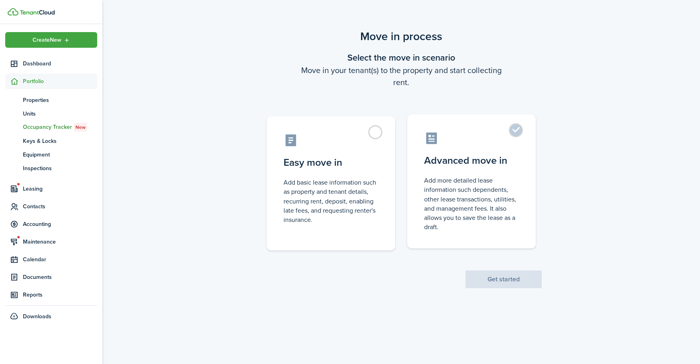
click at [518, 132] on label "Advanced move in Add more detailed lease information such dependents, other lea…" at bounding box center [471, 181] width 128 height 134
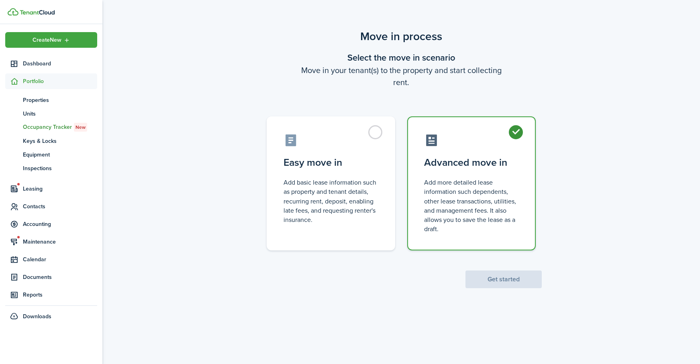
radio input "true"
click at [514, 285] on button "Get started" at bounding box center [503, 280] width 76 height 18
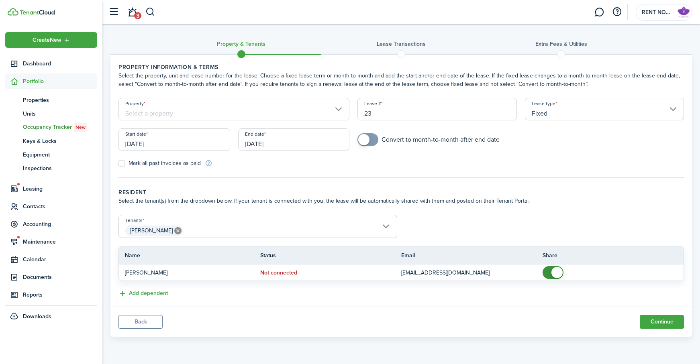
click at [283, 111] on input "Property" at bounding box center [233, 109] width 231 height 22
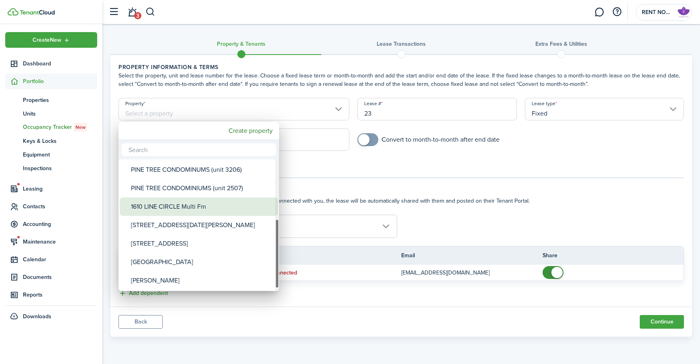
click at [232, 205] on div "1610 LINE CIRCLE Multi Fm" at bounding box center [202, 207] width 142 height 18
type input "1610 LINE CIRCLE Multi Fm"
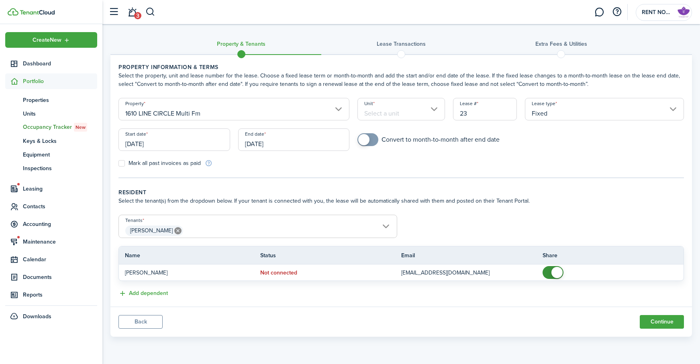
click at [419, 112] on input "Unit" at bounding box center [401, 109] width 88 height 22
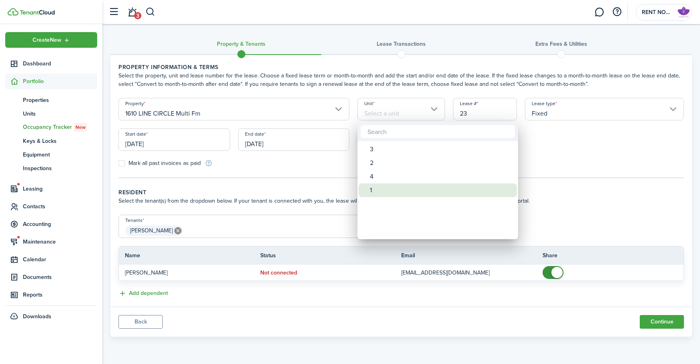
click at [397, 192] on div "1" at bounding box center [441, 190] width 142 height 14
type input "1"
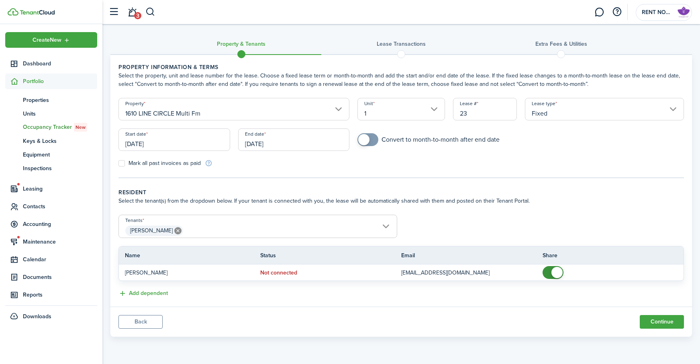
click at [190, 142] on input "[DATE]" at bounding box center [174, 139] width 112 height 22
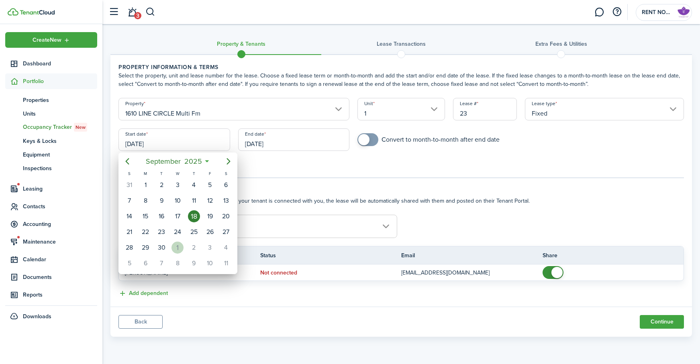
click at [177, 243] on div "1" at bounding box center [177, 248] width 12 height 12
type input "[DATE]"
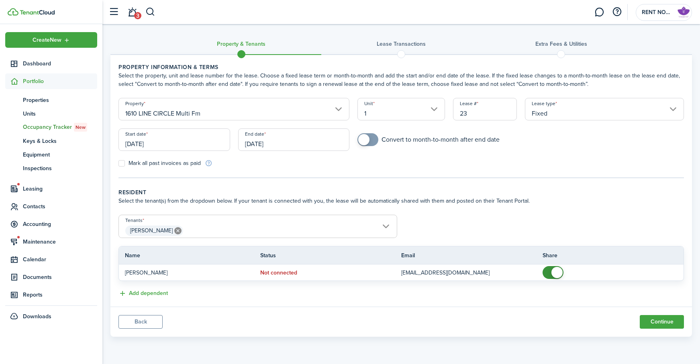
click at [295, 142] on input "[DATE]" at bounding box center [294, 139] width 112 height 22
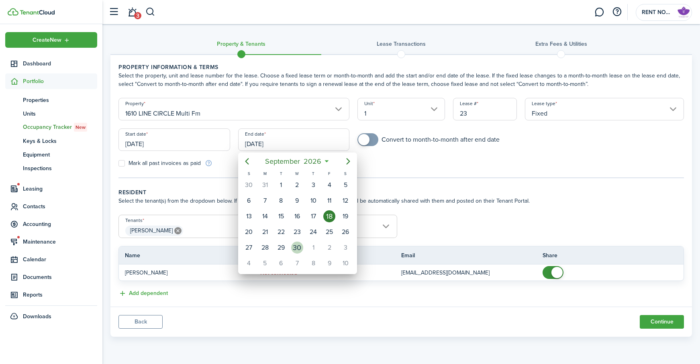
click at [291, 253] on div "30" at bounding box center [297, 247] width 16 height 15
type input "[DATE]"
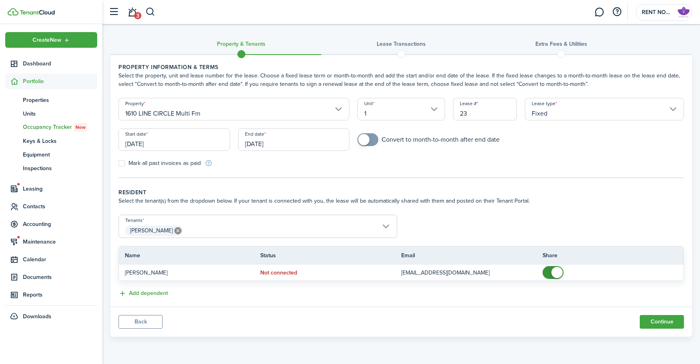
checkbox input "true"
click at [366, 141] on span at bounding box center [363, 139] width 11 height 11
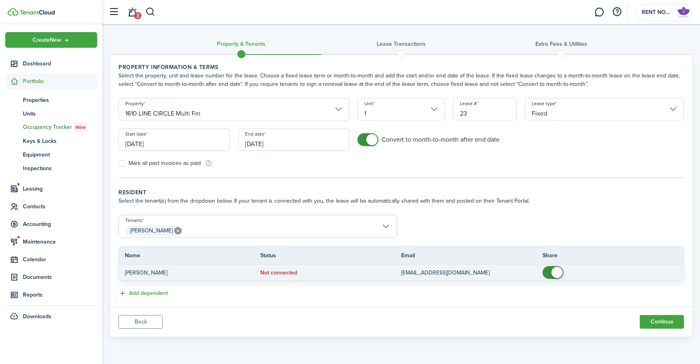
click at [553, 274] on span at bounding box center [556, 272] width 11 height 11
checkbox input "true"
click at [551, 274] on span at bounding box center [548, 272] width 11 height 11
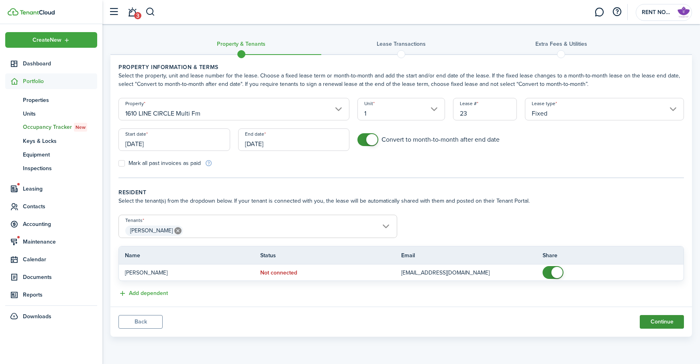
click at [664, 323] on button "Continue" at bounding box center [662, 322] width 44 height 14
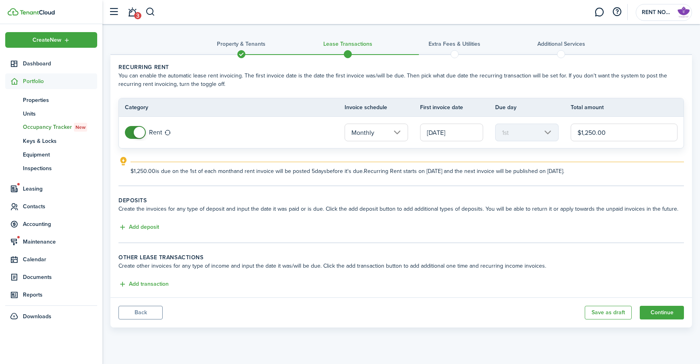
click at [590, 133] on input "$1,250.00" at bounding box center [624, 133] width 107 height 18
type input "$1,500.00"
click at [660, 314] on button "Continue" at bounding box center [662, 313] width 44 height 14
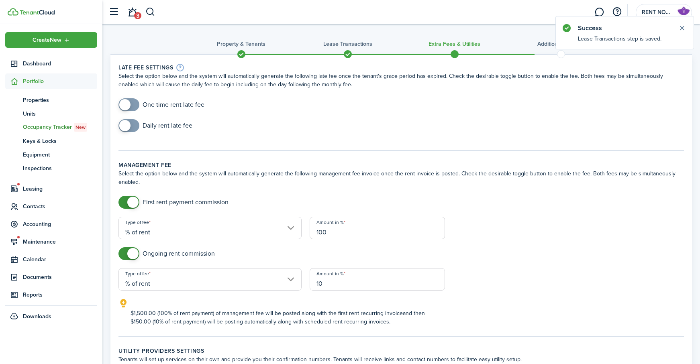
checkbox input "true"
click at [128, 102] on span at bounding box center [124, 104] width 11 height 11
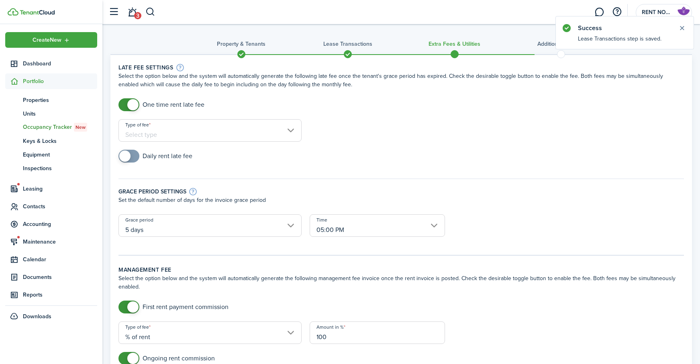
click at [208, 134] on input "Type of fee" at bounding box center [209, 130] width 183 height 22
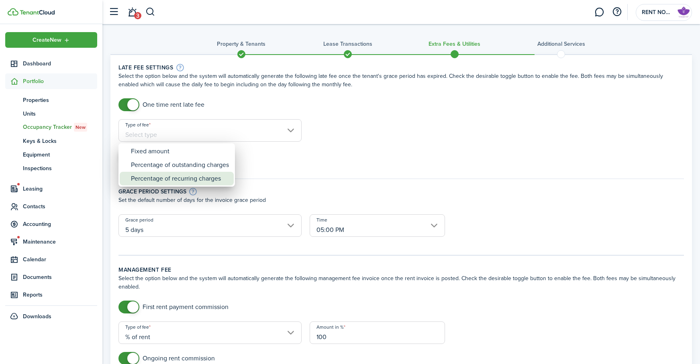
click at [219, 179] on div "Percentage of recurring charges" at bounding box center [180, 179] width 98 height 14
type input "Percentage of recurring charges"
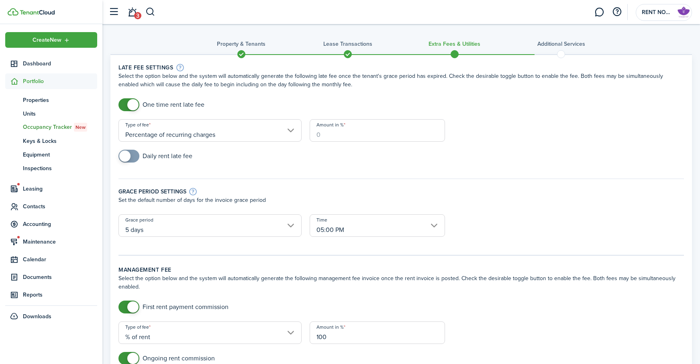
click at [335, 133] on input "Amount in %" at bounding box center [377, 130] width 135 height 22
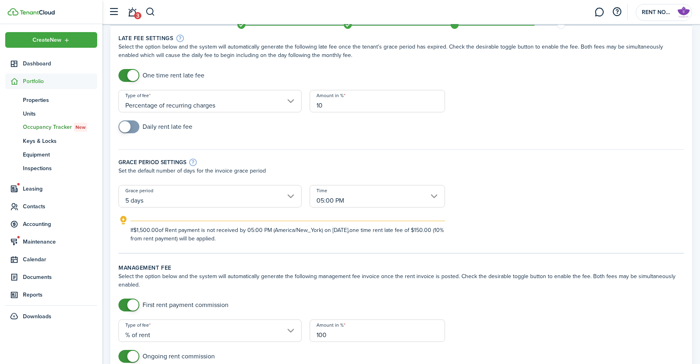
scroll to position [31, 0]
click at [287, 196] on input "5 days" at bounding box center [209, 195] width 183 height 22
type input "10"
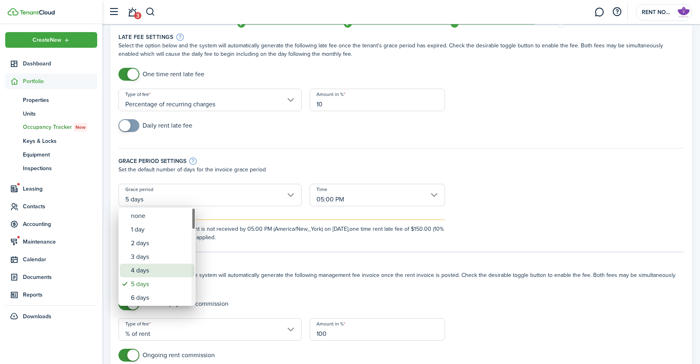
click at [147, 268] on div "4 days" at bounding box center [160, 271] width 59 height 14
type input "4 days"
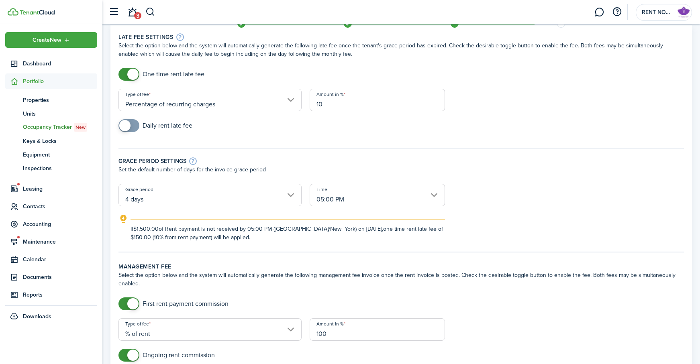
click at [419, 192] on input "05:00 PM" at bounding box center [377, 195] width 135 height 22
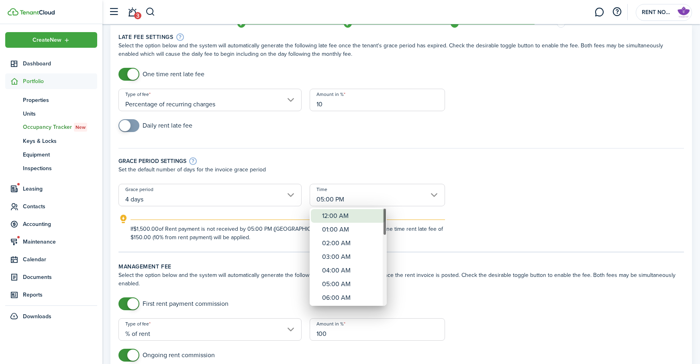
click at [342, 215] on div "12:00 AM" at bounding box center [351, 216] width 59 height 14
type input "12:00 AM"
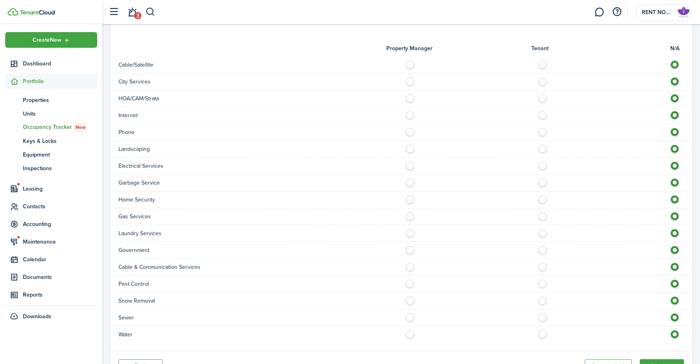
scroll to position [699, 0]
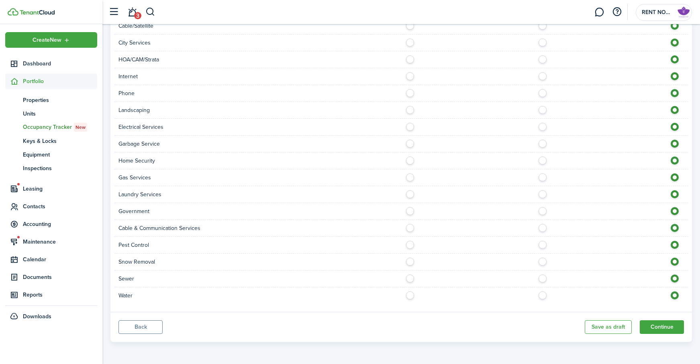
click at [141, 326] on button "Back" at bounding box center [140, 327] width 44 height 14
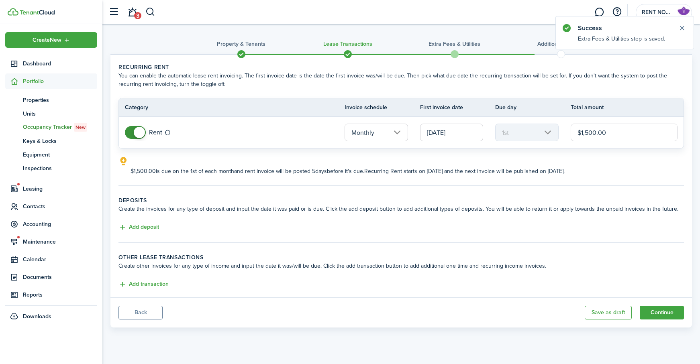
click at [146, 312] on button "Back" at bounding box center [140, 313] width 44 height 14
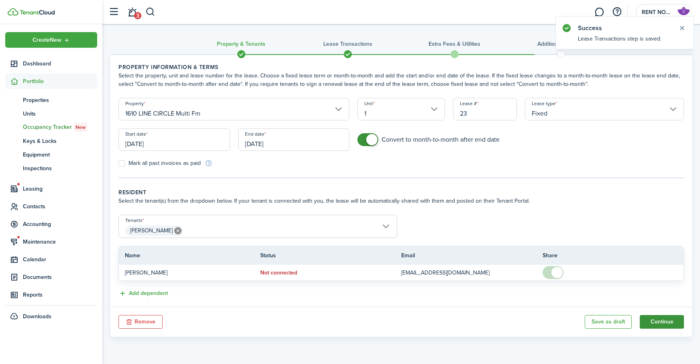
click at [670, 322] on button "Continue" at bounding box center [662, 322] width 44 height 14
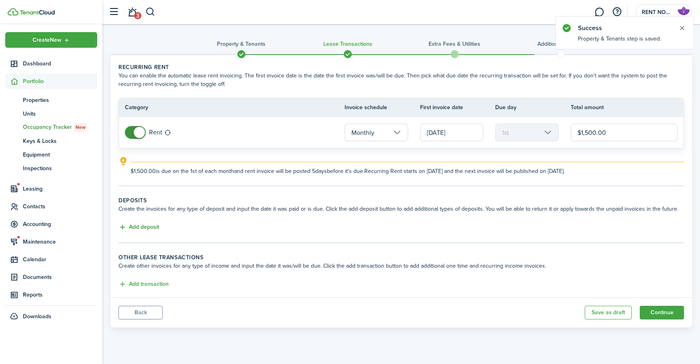
click at [147, 230] on button "Add deposit" at bounding box center [138, 227] width 41 height 9
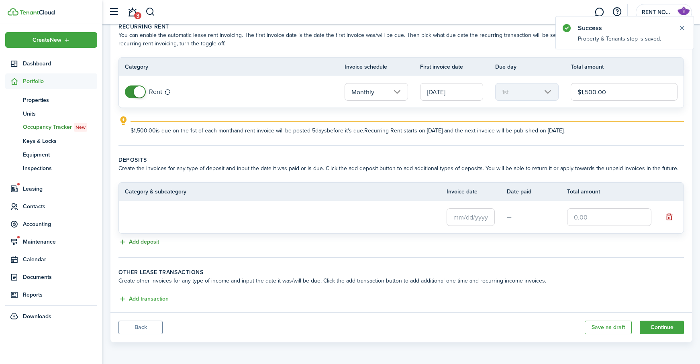
scroll to position [40, 0]
click at [481, 219] on input "text" at bounding box center [470, 218] width 48 height 18
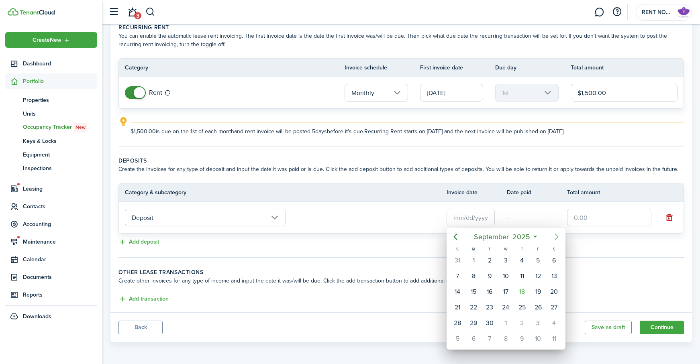
click at [558, 236] on icon "Next page" at bounding box center [557, 237] width 10 height 10
click at [399, 218] on div at bounding box center [350, 182] width 828 height 493
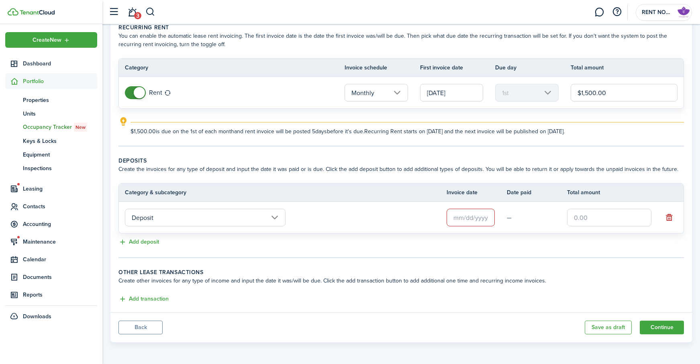
click at [276, 218] on input "Deposit" at bounding box center [205, 218] width 161 height 18
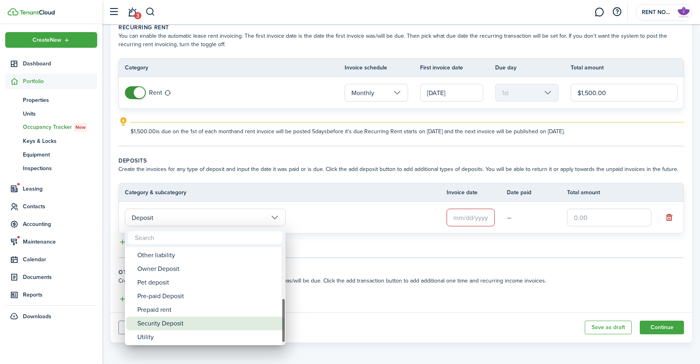
click at [200, 321] on div "Security Deposit" at bounding box center [208, 324] width 142 height 14
type input "Deposit / Security Deposit"
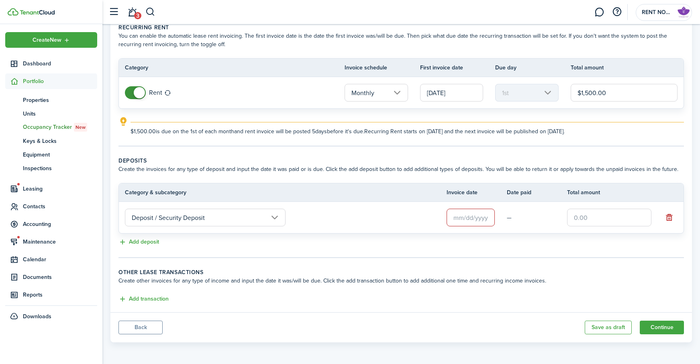
click at [479, 219] on input "text" at bounding box center [470, 218] width 48 height 18
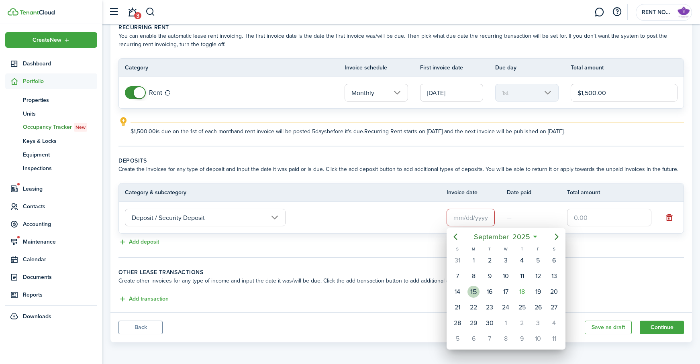
click at [474, 295] on div "15" at bounding box center [473, 292] width 12 height 12
type input "[DATE]"
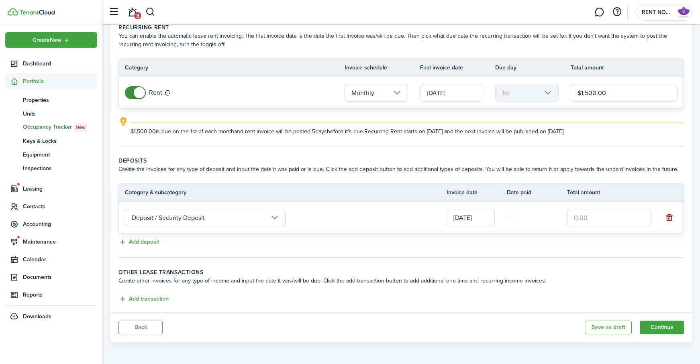
click at [589, 216] on input "text" at bounding box center [609, 218] width 84 height 18
type input "$1,500.00"
click at [674, 332] on button "Continue" at bounding box center [662, 328] width 44 height 14
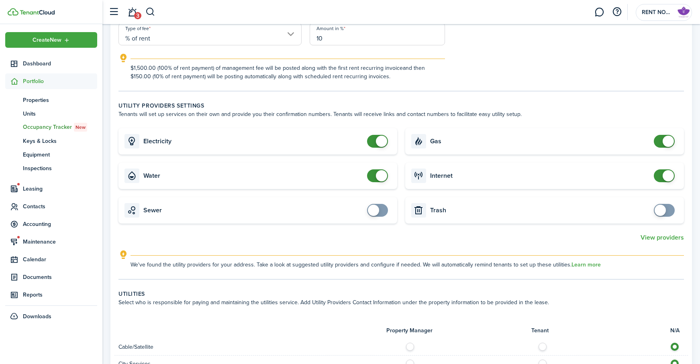
scroll to position [380, 0]
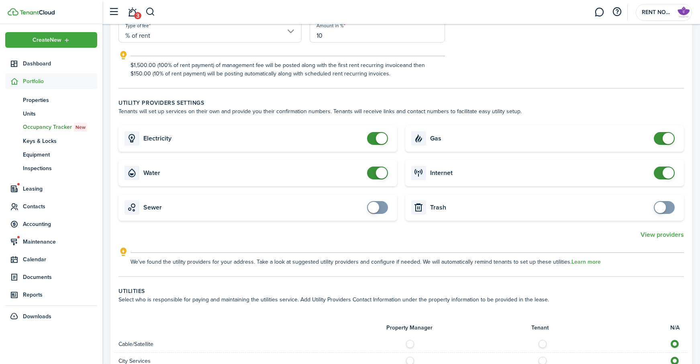
checkbox input "false"
click at [667, 137] on span at bounding box center [667, 138] width 11 height 11
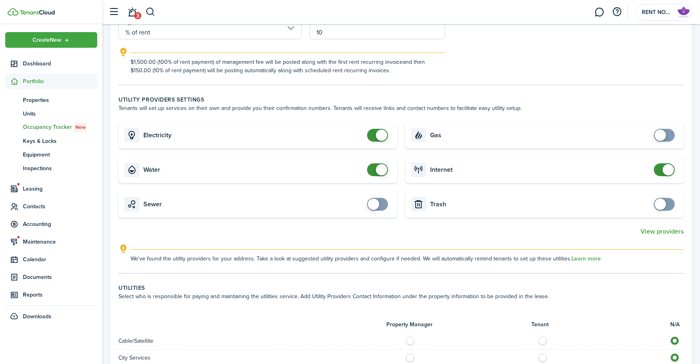
scroll to position [379, 0]
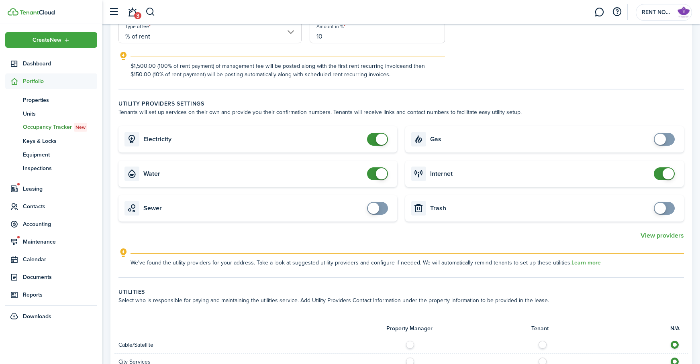
checkbox input "false"
click at [664, 171] on span at bounding box center [667, 173] width 11 height 11
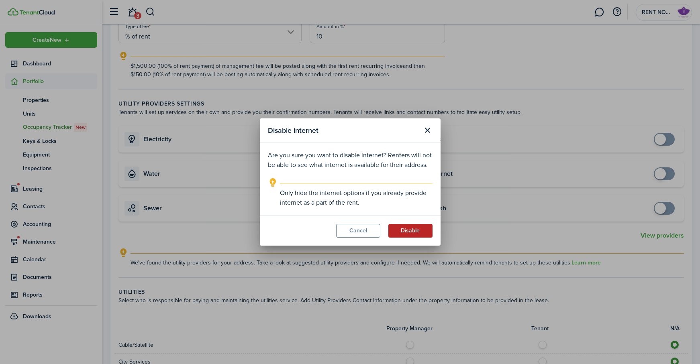
click at [417, 230] on button "Disable" at bounding box center [410, 231] width 44 height 14
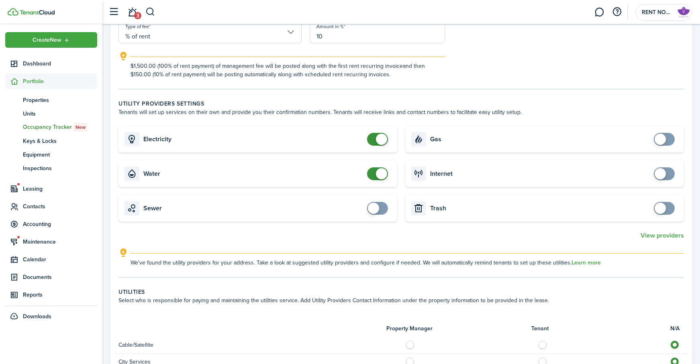
scroll to position [380, 0]
click at [378, 211] on span at bounding box center [377, 208] width 8 height 13
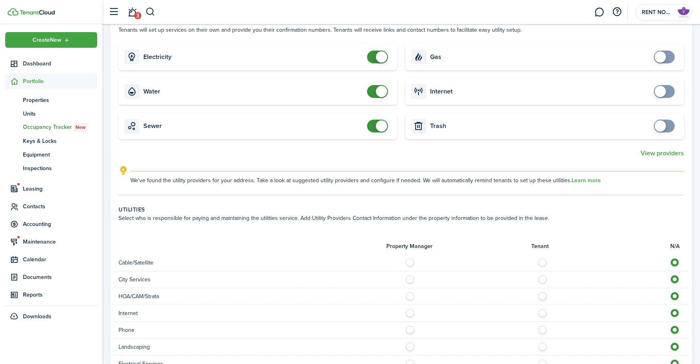
scroll to position [471, 0]
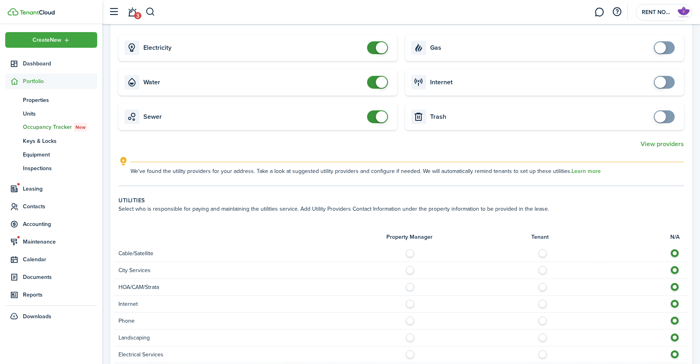
checkbox input "false"
click at [378, 116] on span at bounding box center [381, 116] width 11 height 11
checkbox input "false"
click at [379, 84] on span at bounding box center [381, 82] width 11 height 11
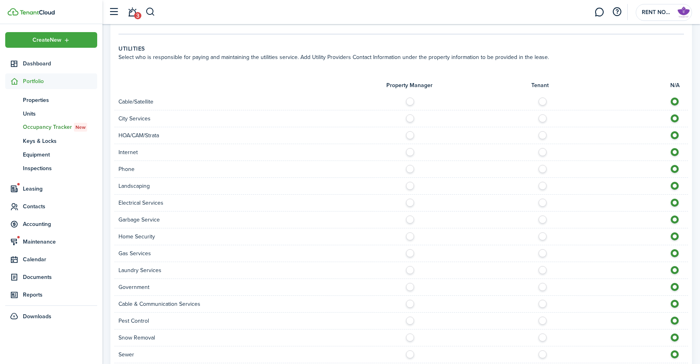
scroll to position [628, 0]
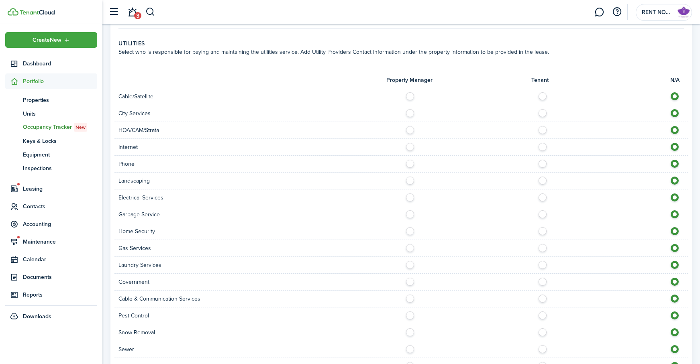
click at [547, 98] on div at bounding box center [544, 96] width 287 height 8
click at [546, 96] on label at bounding box center [545, 94] width 14 height 4
radio input "true"
click at [410, 130] on label at bounding box center [412, 128] width 14 height 4
radio input "true"
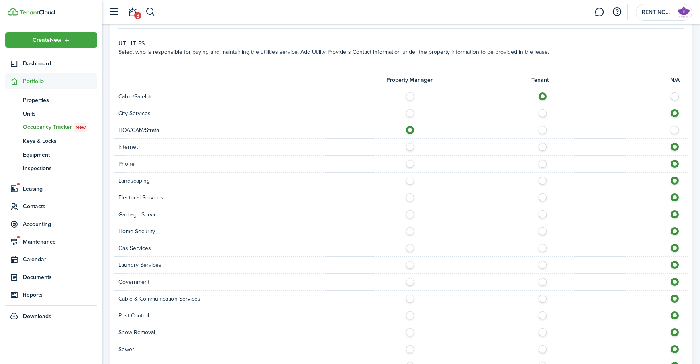
click at [544, 147] on label at bounding box center [545, 145] width 14 height 4
radio input "true"
click at [542, 164] on label at bounding box center [545, 162] width 14 height 4
radio input "true"
click at [409, 181] on label at bounding box center [412, 179] width 14 height 4
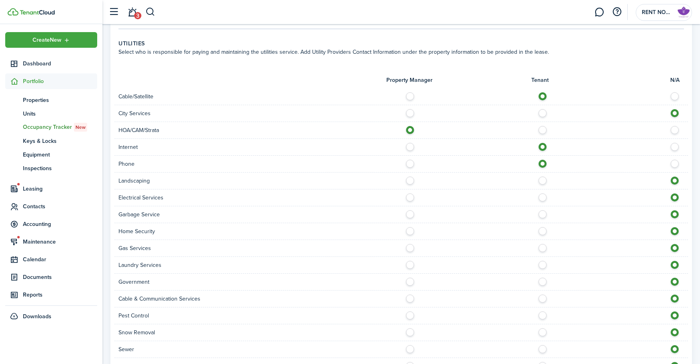
radio input "true"
click at [541, 198] on label at bounding box center [545, 196] width 14 height 4
radio input "true"
click at [407, 213] on label at bounding box center [412, 212] width 14 height 4
radio input "true"
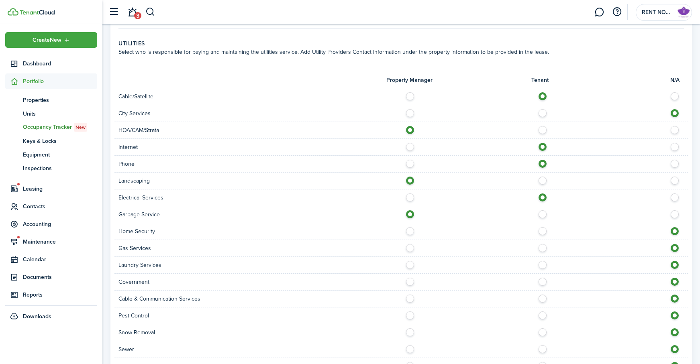
click at [543, 230] on label at bounding box center [545, 229] width 14 height 4
radio input "true"
click at [544, 265] on label at bounding box center [545, 263] width 14 height 4
radio input "true"
click at [408, 282] on label at bounding box center [412, 280] width 14 height 4
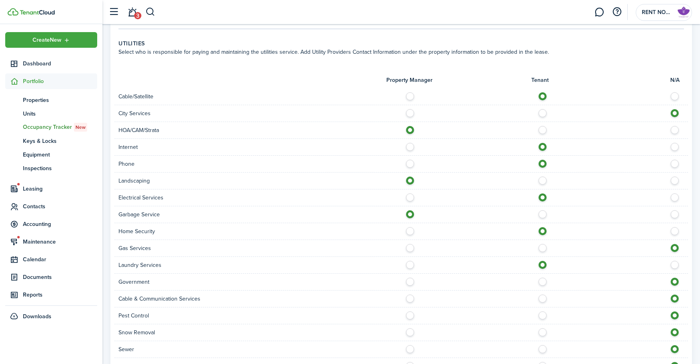
radio input "true"
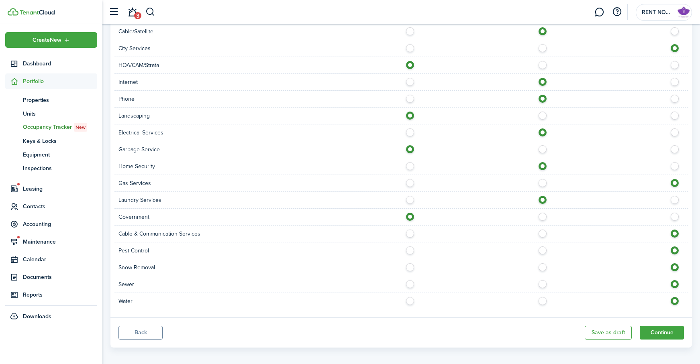
scroll to position [695, 0]
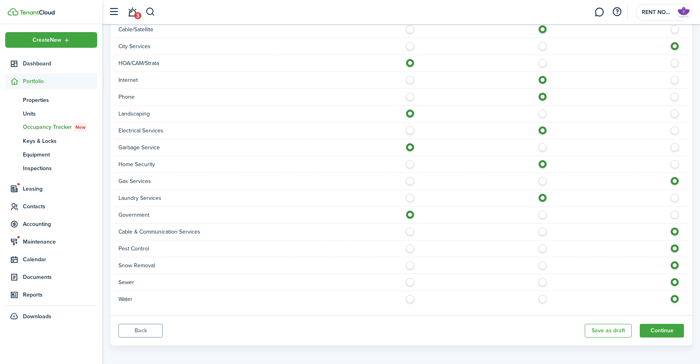
click at [542, 232] on label at bounding box center [545, 230] width 14 height 4
radio input "true"
click at [408, 249] on label at bounding box center [412, 247] width 14 height 4
radio input "true"
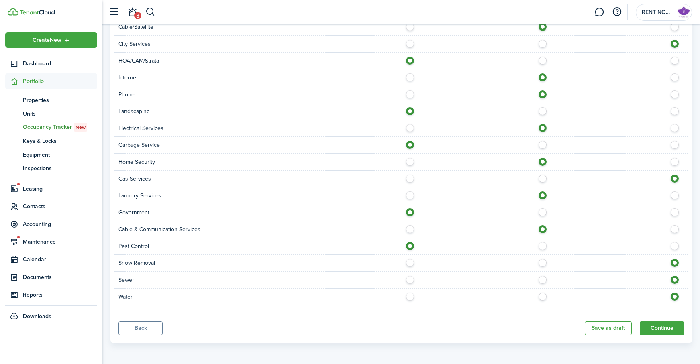
scroll to position [696, 0]
drag, startPoint x: 407, startPoint y: 280, endPoint x: 408, endPoint y: 295, distance: 14.9
click at [408, 280] on label at bounding box center [412, 279] width 14 height 4
radio input "true"
drag, startPoint x: 410, startPoint y: 298, endPoint x: 514, endPoint y: 313, distance: 105.0
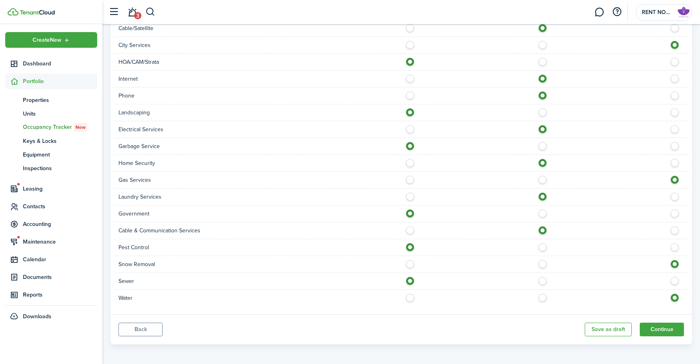
click at [410, 298] on label at bounding box center [412, 296] width 14 height 4
radio input "true"
click at [668, 331] on button "Continue" at bounding box center [662, 330] width 44 height 14
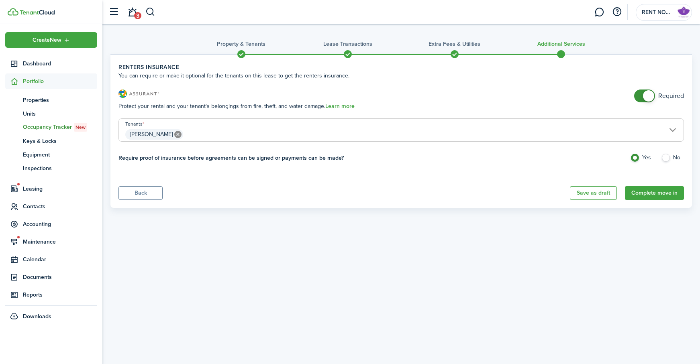
click at [667, 157] on label "No" at bounding box center [672, 160] width 23 height 12
radio input "false"
radio input "true"
click at [664, 193] on button "Complete move in" at bounding box center [654, 193] width 59 height 14
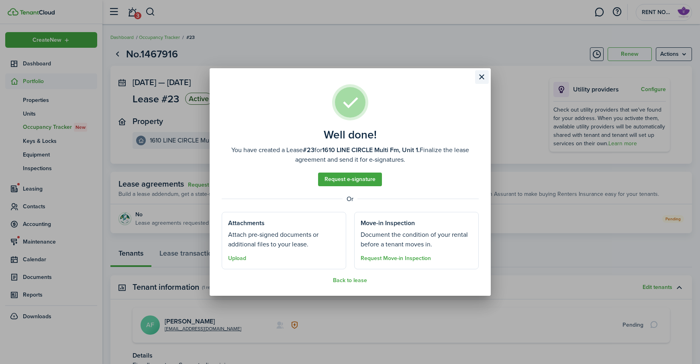
click at [482, 77] on button "Close modal" at bounding box center [482, 77] width 14 height 14
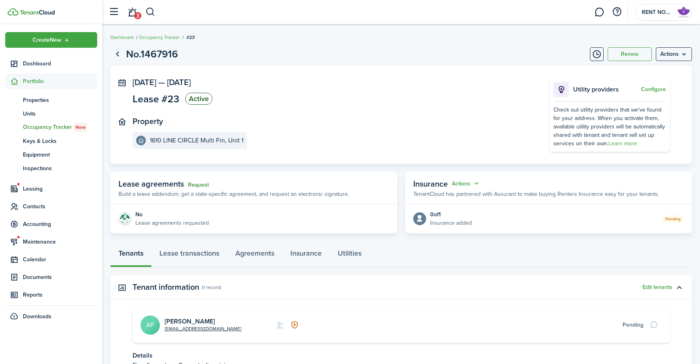
click at [202, 183] on link "Request" at bounding box center [198, 185] width 21 height 6
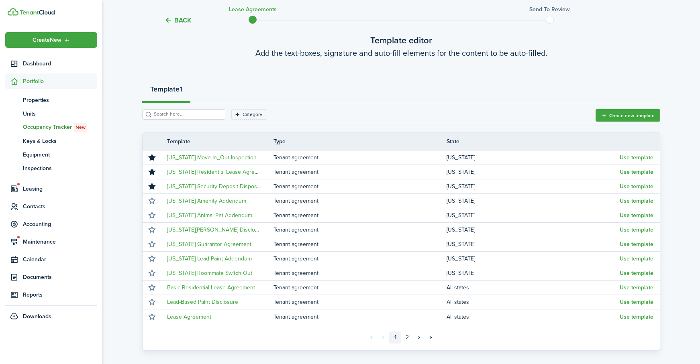
scroll to position [47, 0]
click at [151, 159] on button "button" at bounding box center [151, 157] width 11 height 11
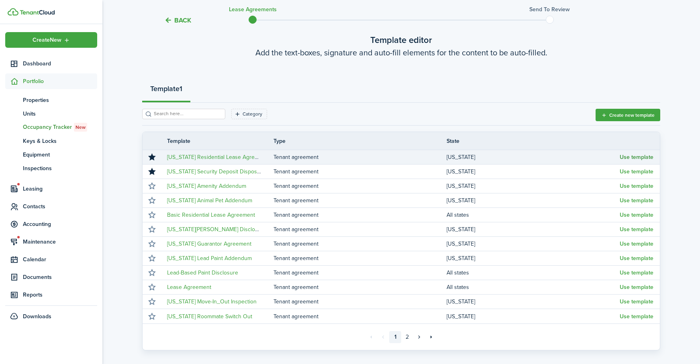
click at [630, 156] on button "Use template" at bounding box center [637, 157] width 34 height 6
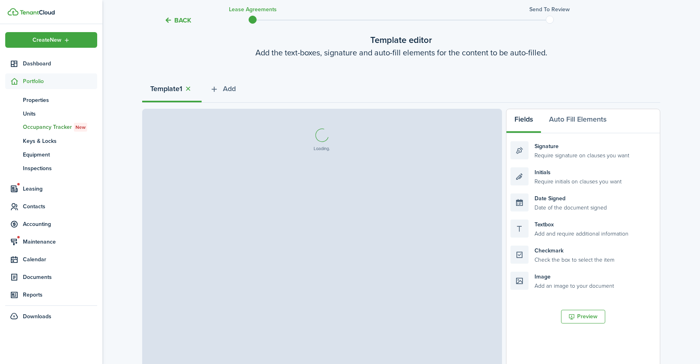
select select "fit"
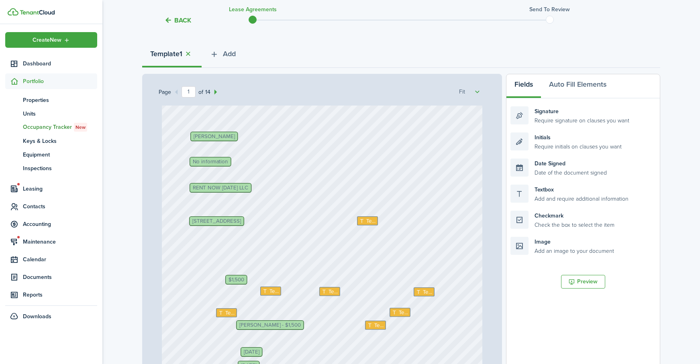
scroll to position [93, 0]
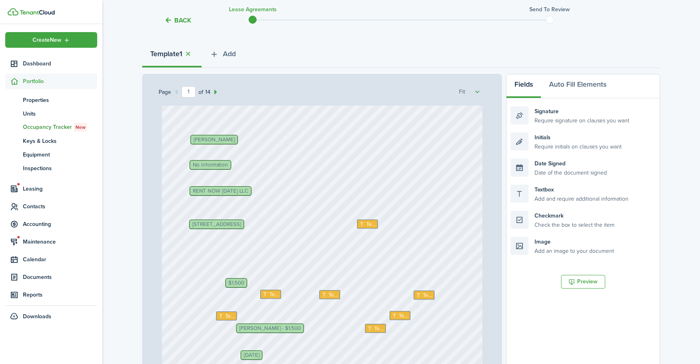
click at [241, 224] on span "[STREET_ADDRESS]" at bounding box center [216, 224] width 49 height 5
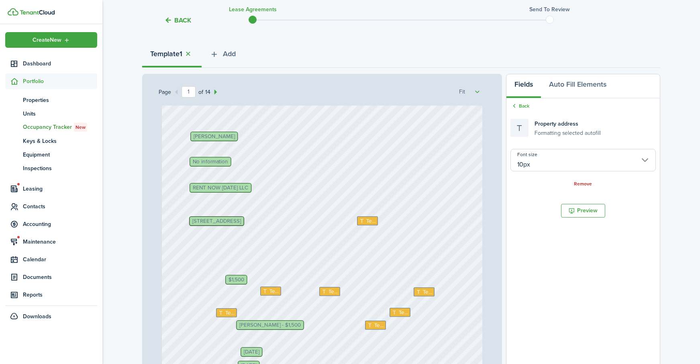
scroll to position [82, 0]
click at [591, 85] on button "Auto Fill Elements" at bounding box center [577, 87] width 73 height 24
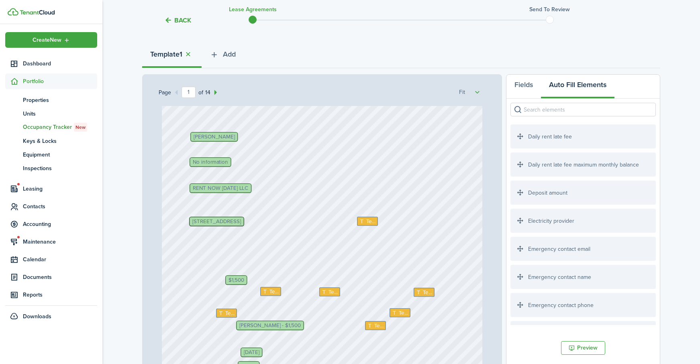
click at [595, 108] on input "search" at bounding box center [582, 110] width 145 height 14
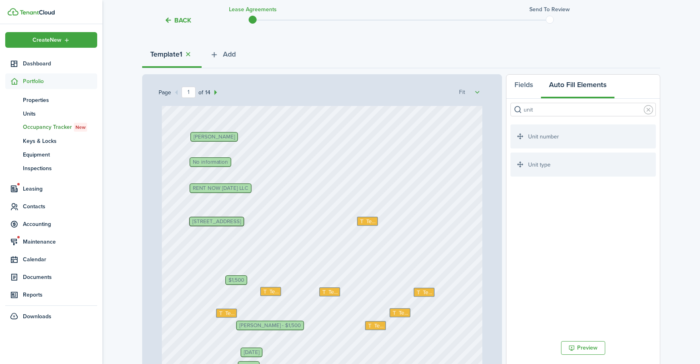
type input "unit"
click at [597, 140] on div "Unit number" at bounding box center [582, 136] width 145 height 24
drag, startPoint x: 565, startPoint y: 138, endPoint x: 346, endPoint y: 228, distance: 236.7
click at [346, 228] on div "Page 1 of 14 50% 75% 100% 150% 200% Fit Text [PERSON_NAME] Text Text Text [DATE…" at bounding box center [401, 241] width 518 height 333
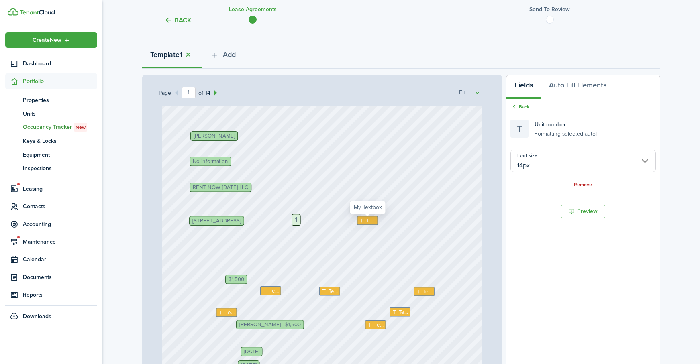
click at [369, 221] on span "Text" at bounding box center [371, 221] width 10 height 8
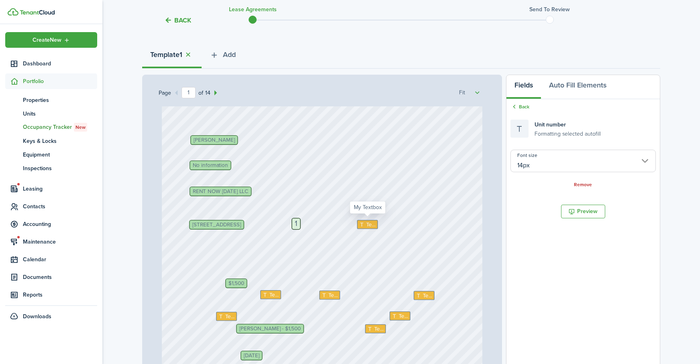
type input "10px"
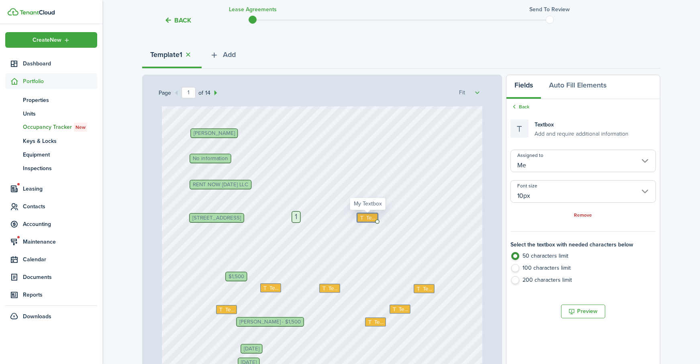
scroll to position [101, 0]
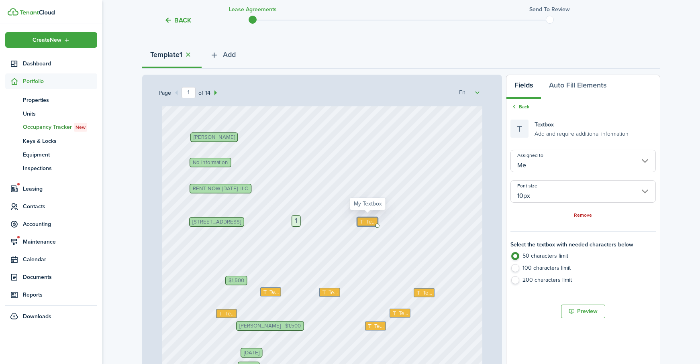
click at [365, 217] on div "Text [PERSON_NAME] Text Text Text [DATE] [DATE] [PERSON_NAME] - $1,500 $1,500 T…" at bounding box center [322, 221] width 321 height 423
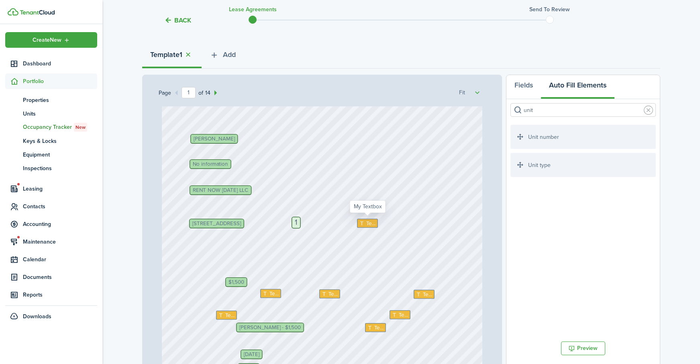
click at [368, 221] on span "Text" at bounding box center [371, 224] width 10 height 8
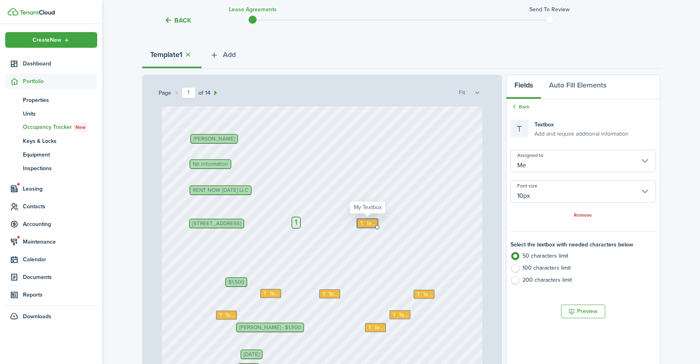
scroll to position [102, 0]
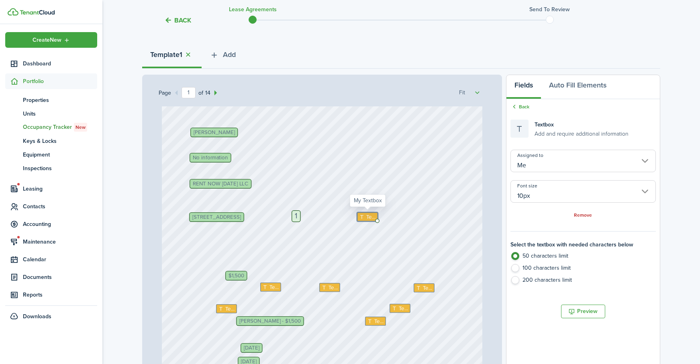
click at [371, 218] on span "Text" at bounding box center [371, 217] width 10 height 8
click at [371, 218] on span "Text" at bounding box center [371, 218] width 10 height 8
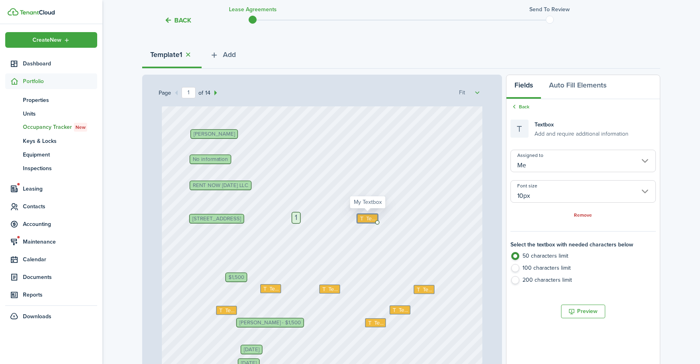
click at [371, 218] on span "Text" at bounding box center [371, 219] width 10 height 8
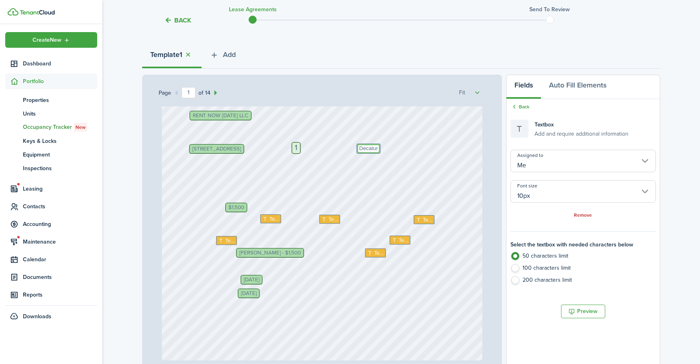
scroll to position [167, 0]
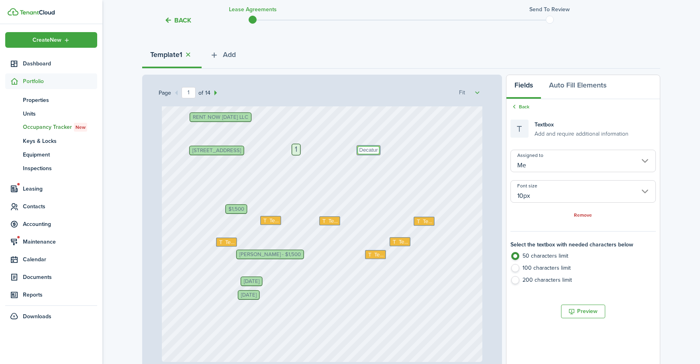
type textarea "Decatur"
click at [238, 204] on div "$1,500" at bounding box center [236, 209] width 22 height 10
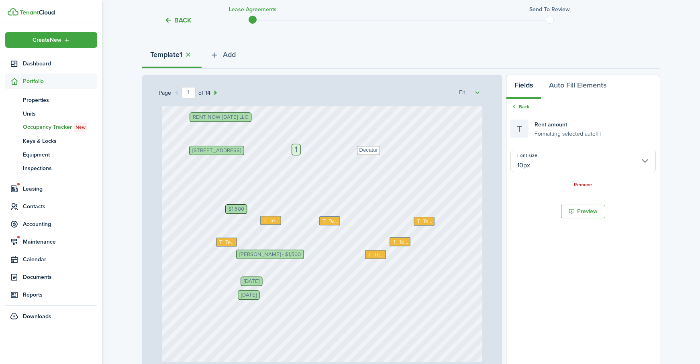
click at [242, 210] on span "$1,500" at bounding box center [236, 208] width 16 height 5
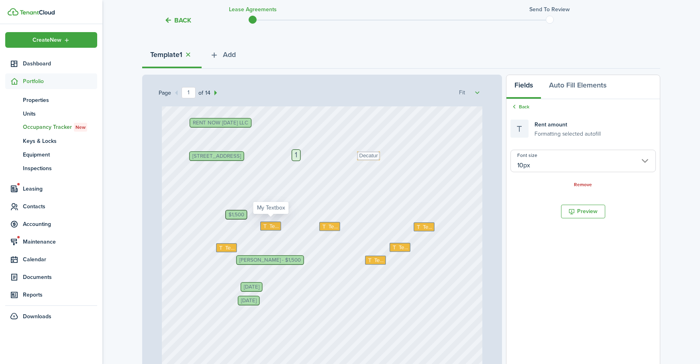
scroll to position [165, 0]
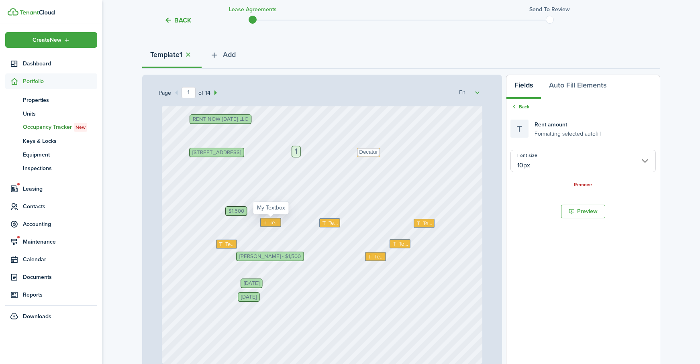
click at [272, 223] on span "Text" at bounding box center [274, 222] width 10 height 8
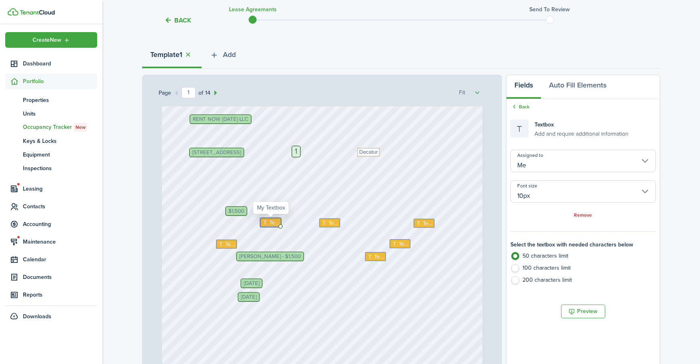
click at [275, 223] on span "Text" at bounding box center [274, 222] width 10 height 8
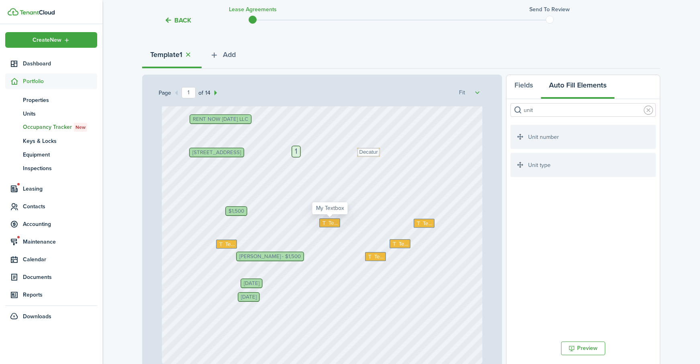
click at [329, 224] on span "Text" at bounding box center [333, 223] width 10 height 8
click at [423, 220] on span "Text" at bounding box center [427, 223] width 10 height 8
click at [223, 245] on icon at bounding box center [221, 243] width 7 height 5
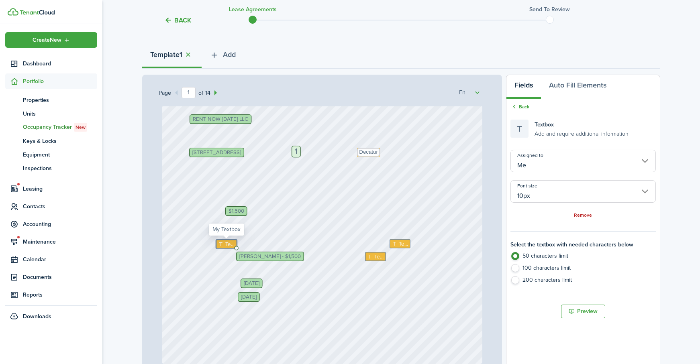
click at [223, 245] on icon at bounding box center [221, 243] width 7 height 5
type textarea "150.00"
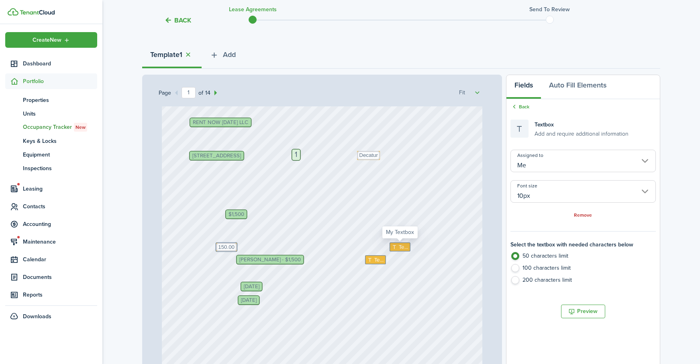
click at [404, 244] on span "Text" at bounding box center [403, 247] width 10 height 8
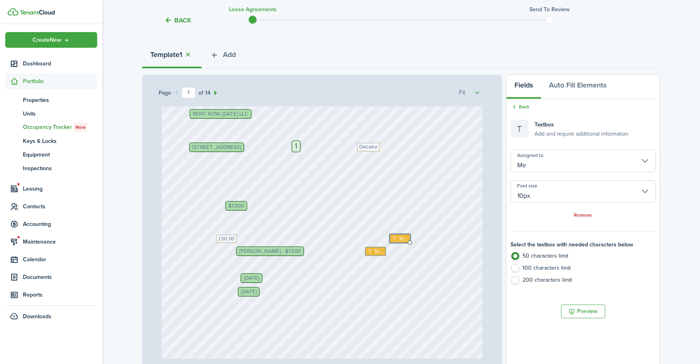
scroll to position [171, 0]
click at [402, 240] on span "Text" at bounding box center [403, 238] width 10 height 8
click at [401, 240] on span "Text" at bounding box center [403, 238] width 10 height 8
click at [401, 240] on textarea at bounding box center [399, 237] width 21 height 9
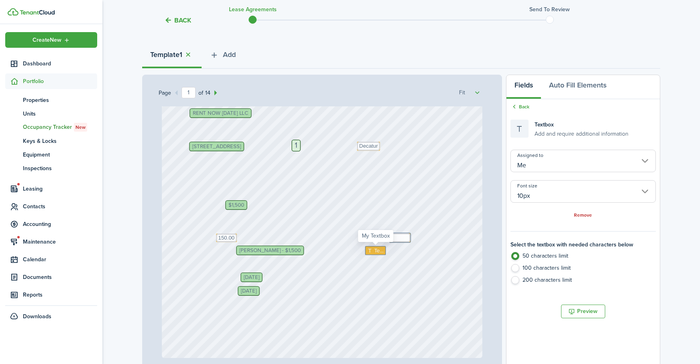
click at [375, 254] on span "Text" at bounding box center [379, 251] width 10 height 8
click at [377, 253] on span "Text" at bounding box center [379, 251] width 10 height 8
click at [398, 235] on icon at bounding box center [394, 236] width 7 height 5
click at [400, 238] on span "Text" at bounding box center [403, 237] width 10 height 8
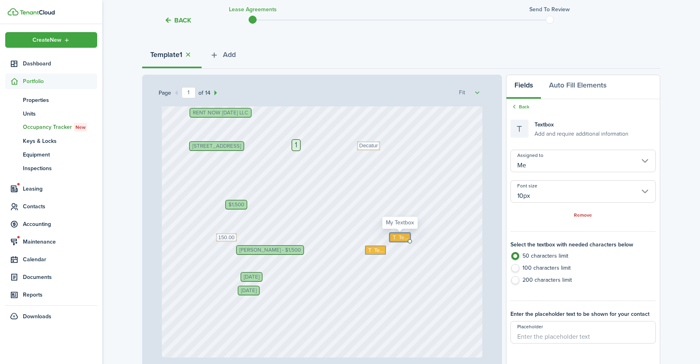
click at [400, 238] on span "Text" at bounding box center [403, 237] width 10 height 8
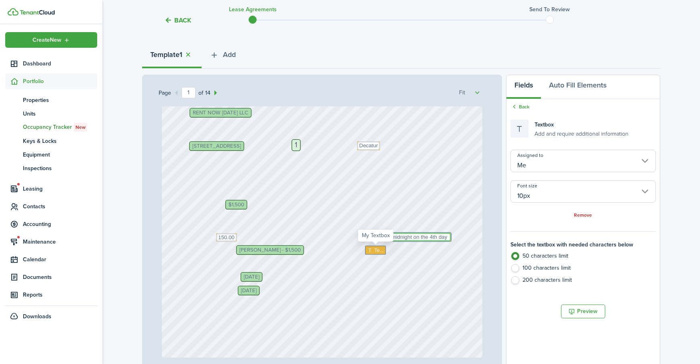
type textarea "midnight on the 4th day"
click at [375, 250] on span "Text" at bounding box center [379, 250] width 10 height 8
type textarea "1600.00"
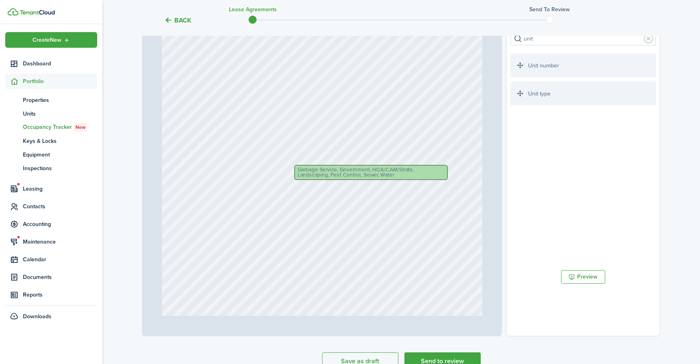
scroll to position [3568, 0]
type input "9"
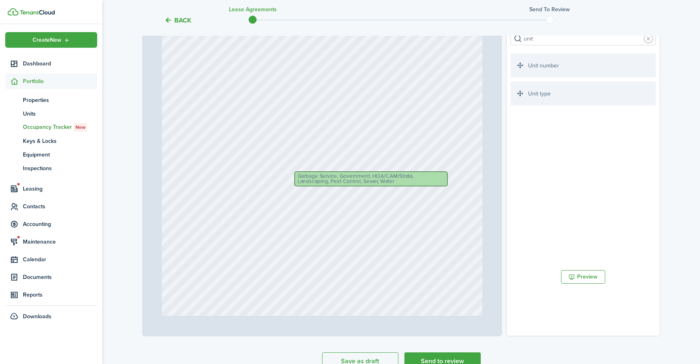
scroll to position [3482, 0]
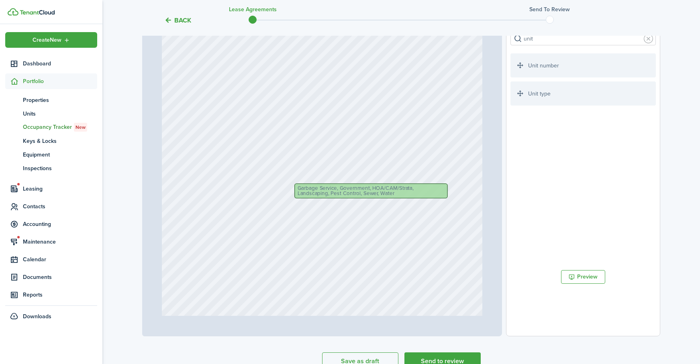
type textarea "1600.00"
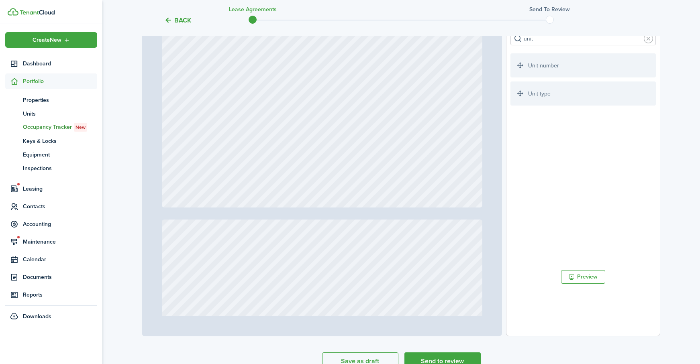
scroll to position [197, 0]
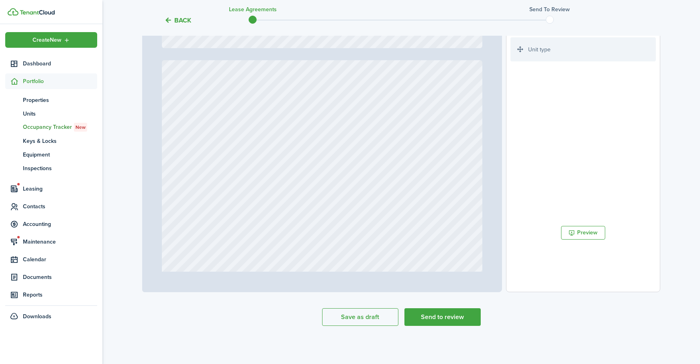
type input "11"
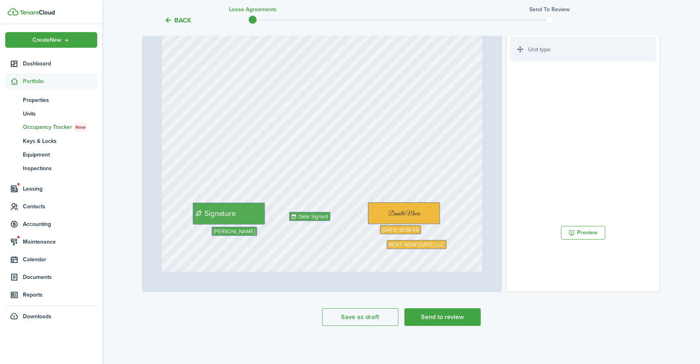
scroll to position [4413, 0]
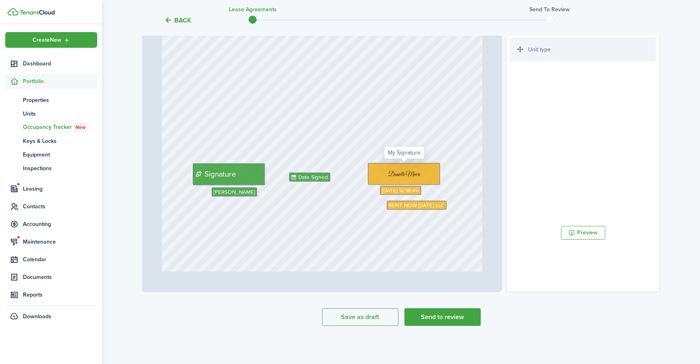
click at [421, 175] on img at bounding box center [404, 173] width 71 height 20
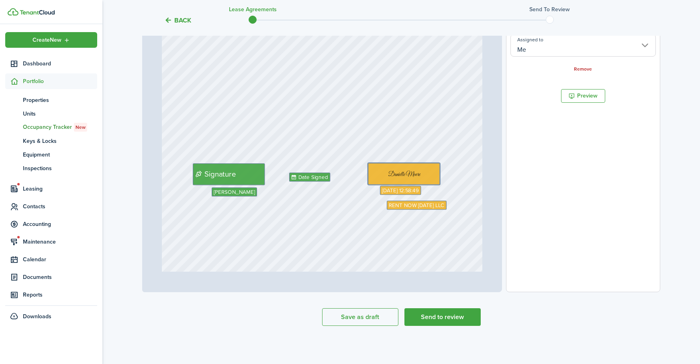
click at [640, 46] on input "Me" at bounding box center [582, 45] width 145 height 22
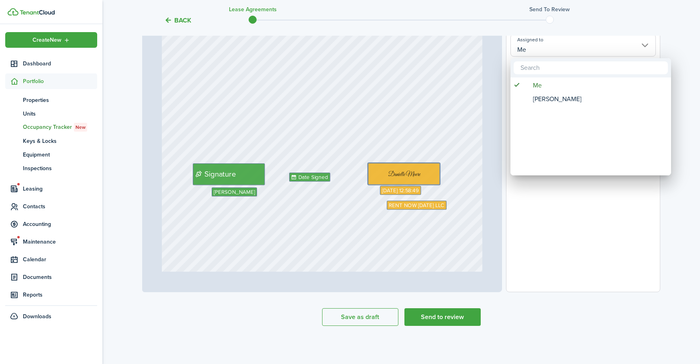
click at [673, 47] on div at bounding box center [350, 182] width 828 height 493
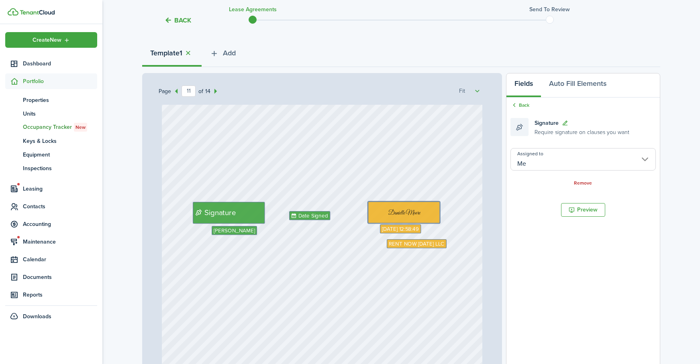
scroll to position [4495, 0]
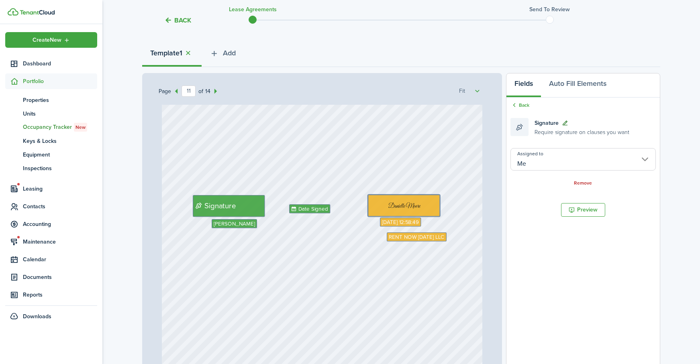
click at [565, 123] on icon at bounding box center [565, 123] width 7 height 6
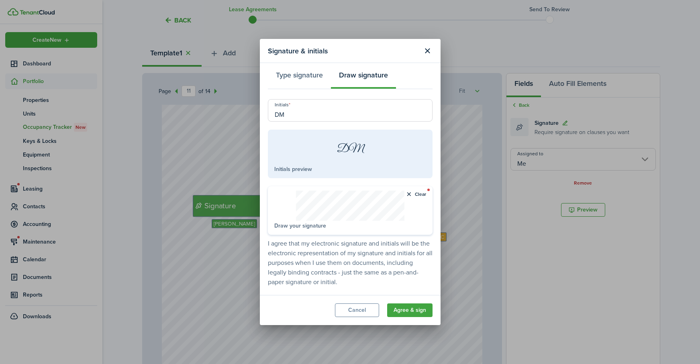
click at [338, 116] on input "DM" at bounding box center [350, 110] width 165 height 22
type input "D"
type input "pjk"
click at [357, 222] on div "Clear Draw your signature" at bounding box center [350, 210] width 165 height 49
click at [303, 70] on button "Type signature" at bounding box center [299, 77] width 63 height 24
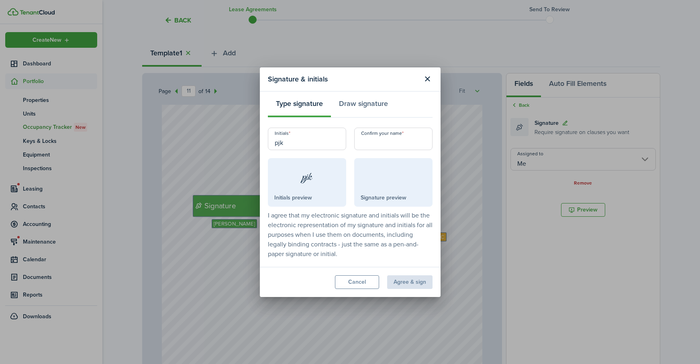
click at [377, 145] on input "Confirm your name" at bounding box center [393, 139] width 78 height 22
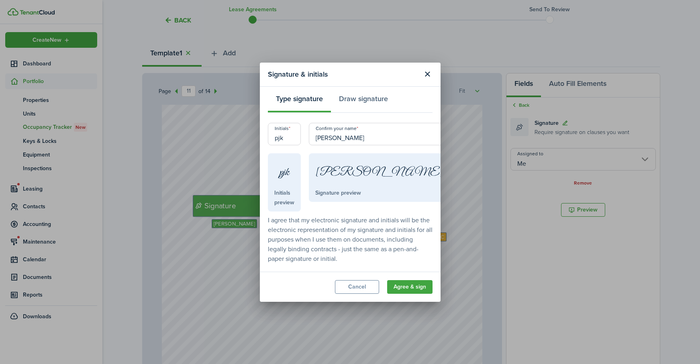
click at [386, 143] on input "[PERSON_NAME]" at bounding box center [380, 134] width 142 height 22
type input "[PERSON_NAME]"
click at [410, 284] on button "Agree & sign" at bounding box center [409, 287] width 45 height 14
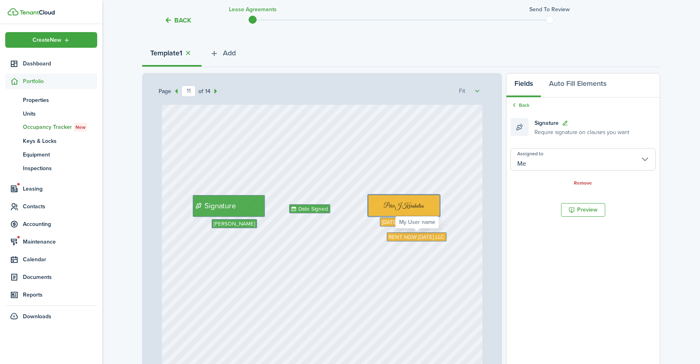
click at [430, 240] on span "RENT NOW [DATE] LLC" at bounding box center [416, 237] width 55 height 8
click at [435, 238] on span "RENT NOW [DATE] LLC" at bounding box center [416, 237] width 55 height 8
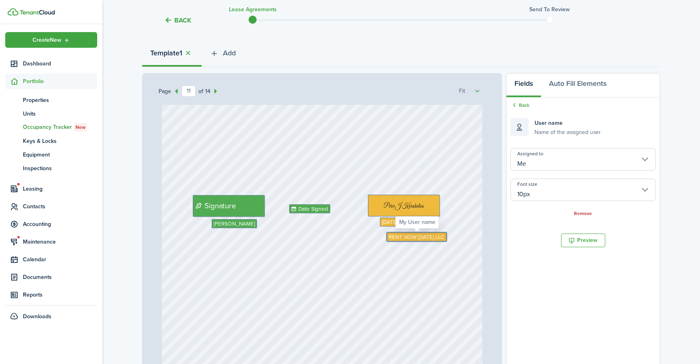
click at [406, 236] on span "RENT NOW [DATE] LLC" at bounding box center [416, 237] width 55 height 8
click at [407, 237] on span "RENT NOW [DATE] LLC" at bounding box center [416, 237] width 55 height 8
click at [411, 237] on span "RENT NOW [DATE] LLC" at bounding box center [416, 236] width 55 height 8
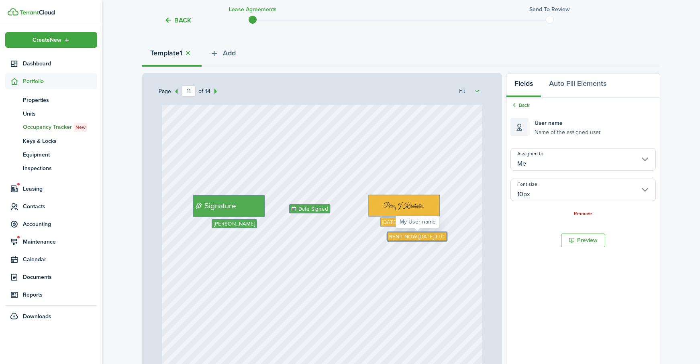
click at [411, 237] on span "RENT NOW [DATE] LLC" at bounding box center [416, 236] width 55 height 8
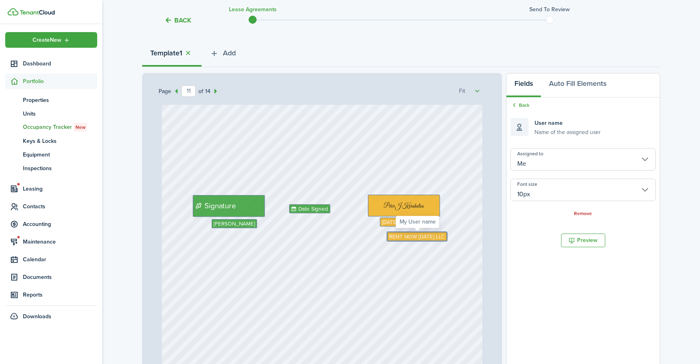
click at [411, 237] on span "RENT NOW [DATE] LLC" at bounding box center [416, 236] width 55 height 8
click at [392, 244] on div "[DATE] 12:58:49 [PERSON_NAME] Signature Date Signed RENT NOW [DATE] LLC" at bounding box center [322, 170] width 321 height 423
click at [391, 248] on div "[DATE] 12:58:49 [PERSON_NAME] Signature Date Signed RENT NOW [DATE] LLC" at bounding box center [322, 170] width 321 height 423
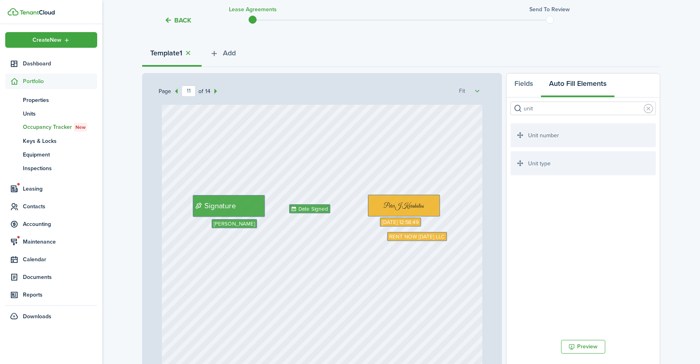
drag, startPoint x: 392, startPoint y: 250, endPoint x: 397, endPoint y: 240, distance: 11.1
click at [393, 250] on div "[DATE] 12:58:49 [PERSON_NAME] Signature Date Signed RENT NOW [DATE] LLC" at bounding box center [322, 170] width 321 height 423
click at [397, 236] on span "RENT NOW [DATE] LLC" at bounding box center [416, 236] width 55 height 8
click at [524, 87] on button "Fields" at bounding box center [523, 85] width 35 height 24
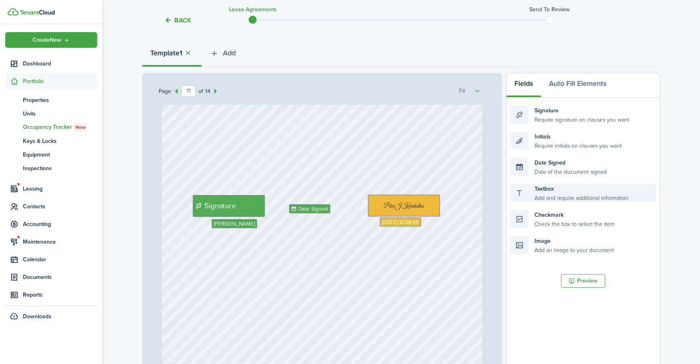
click at [557, 190] on div "Textbox Add and require additional information" at bounding box center [582, 193] width 145 height 18
drag, startPoint x: 467, startPoint y: 221, endPoint x: 435, endPoint y: 239, distance: 37.1
click at [435, 239] on div "Page 11 of 14 50% 75% 100% 150% 200% Fit Text 1600.00 [PERSON_NAME] Text 150.00…" at bounding box center [401, 239] width 518 height 333
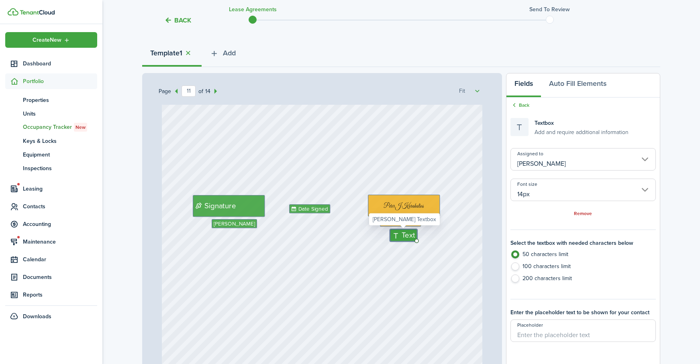
click at [406, 236] on span "Text" at bounding box center [407, 235] width 13 height 11
click at [0, 0] on textarea at bounding box center [0, 0] width 0 height 0
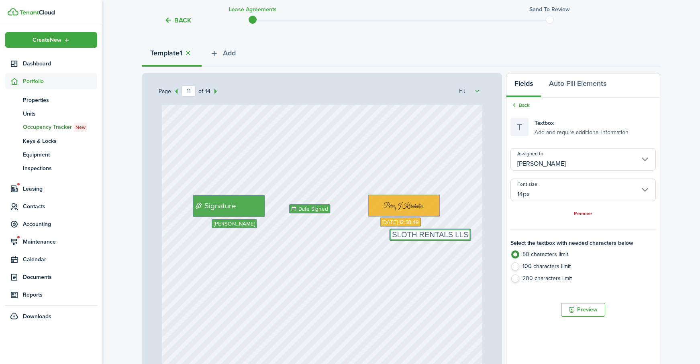
click at [567, 159] on input "[PERSON_NAME]" at bounding box center [582, 159] width 145 height 22
type textarea "SLOTH RENTALS LLS"
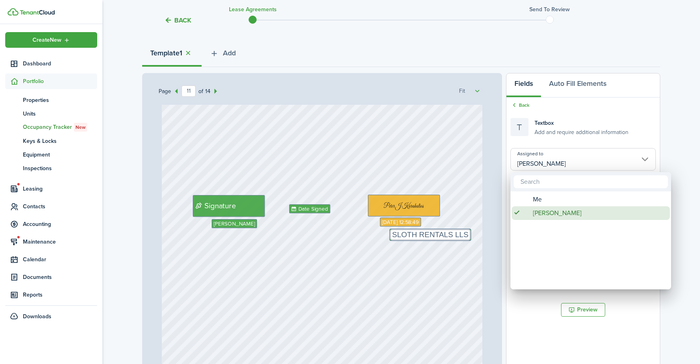
click at [560, 209] on span "[PERSON_NAME]" at bounding box center [557, 213] width 49 height 14
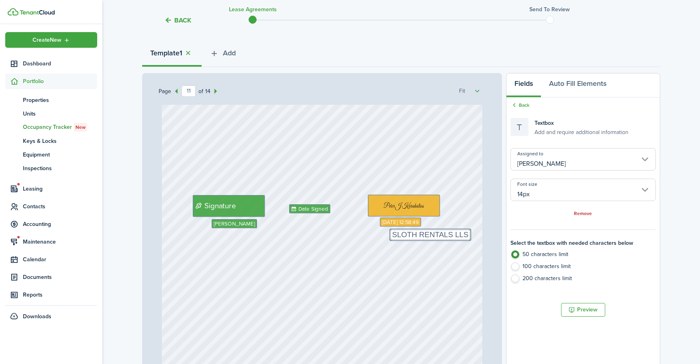
click at [573, 158] on input "[PERSON_NAME]" at bounding box center [582, 159] width 145 height 22
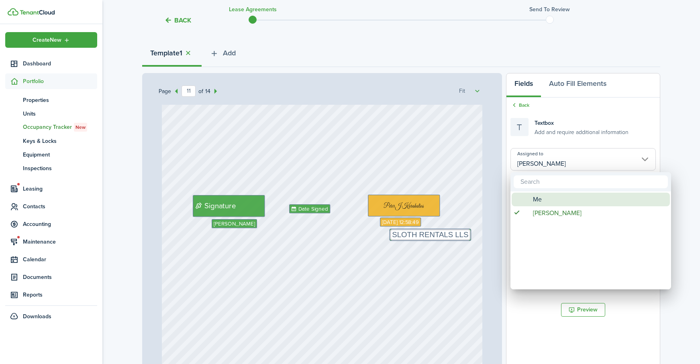
click at [563, 199] on div "Me" at bounding box center [594, 200] width 142 height 14
type input "Me"
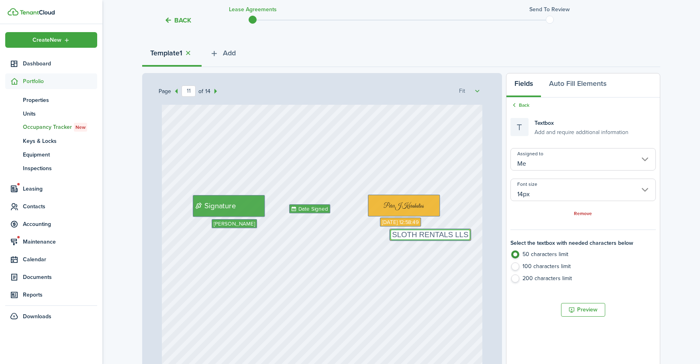
click at [443, 235] on textarea "SLOTH RENTALS LLS" at bounding box center [430, 234] width 81 height 11
click at [575, 189] on input "14px" at bounding box center [582, 190] width 145 height 22
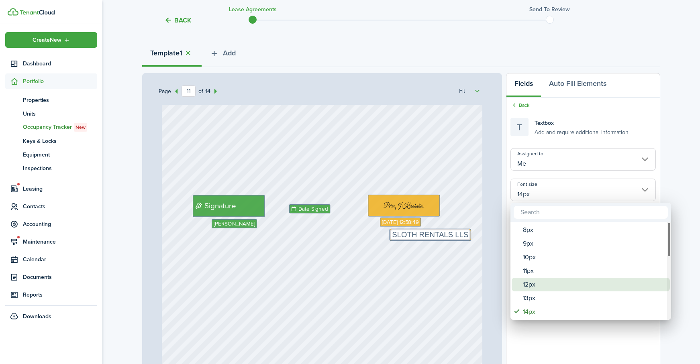
click at [545, 283] on div "12px" at bounding box center [594, 285] width 142 height 14
type input "12px"
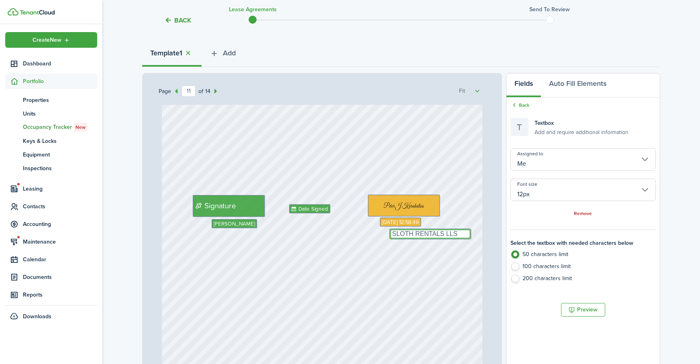
click at [457, 237] on textarea "SLOTH RENTALS LLS" at bounding box center [430, 234] width 81 height 10
type textarea "SLOTH RENTALS LLC"
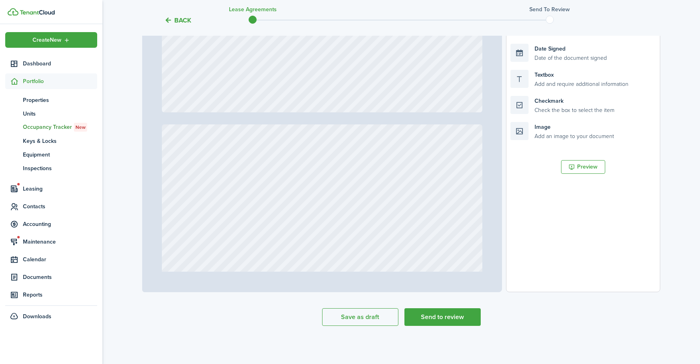
scroll to position [462, 0]
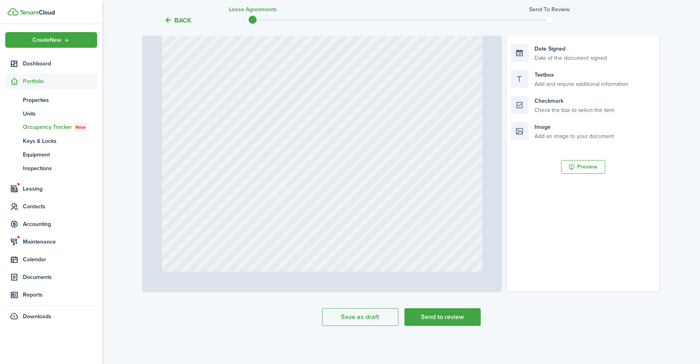
type input "1"
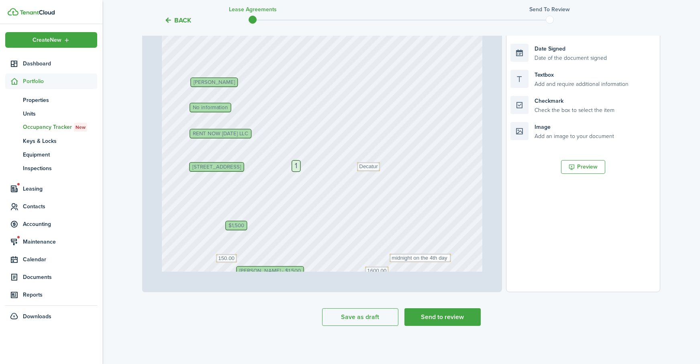
scroll to position [36, 0]
click at [224, 108] on span "No information" at bounding box center [210, 106] width 35 height 5
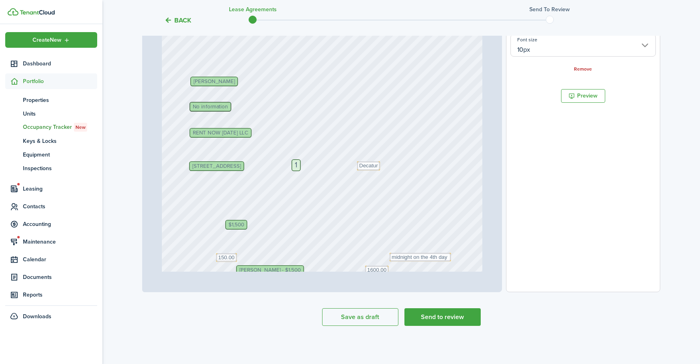
click at [224, 108] on span "No information" at bounding box center [210, 106] width 35 height 5
drag, startPoint x: 220, startPoint y: 107, endPoint x: 269, endPoint y: 111, distance: 49.1
drag, startPoint x: 271, startPoint y: 110, endPoint x: 221, endPoint y: 104, distance: 50.1
click at [216, 105] on span "No information" at bounding box center [211, 105] width 35 height 5
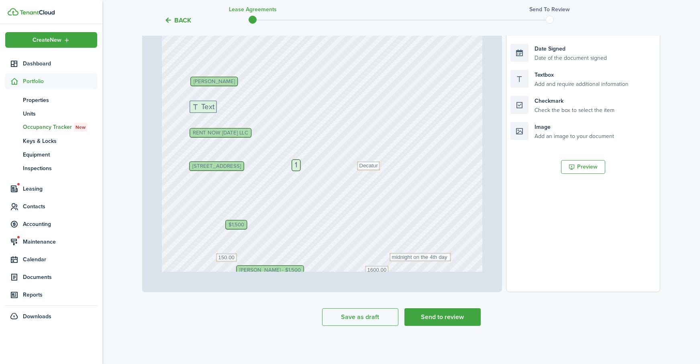
drag, startPoint x: 531, startPoint y: 84, endPoint x: 210, endPoint y: 114, distance: 323.0
click at [210, 114] on div "Page 1 of 14 50% 75% 100% 150% 200% Fit Text 1600.00 [PERSON_NAME] Text 150.00 …" at bounding box center [401, 125] width 518 height 333
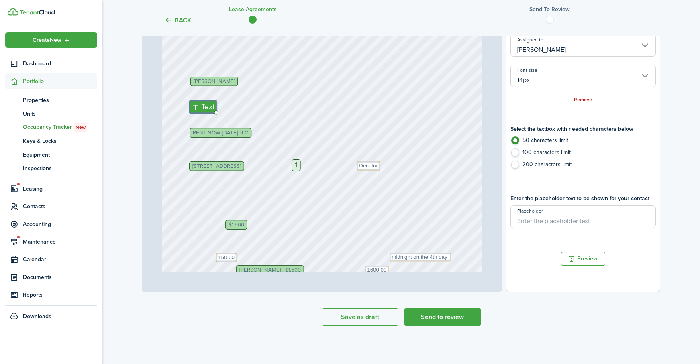
click at [586, 76] on input "14px" at bounding box center [582, 76] width 145 height 22
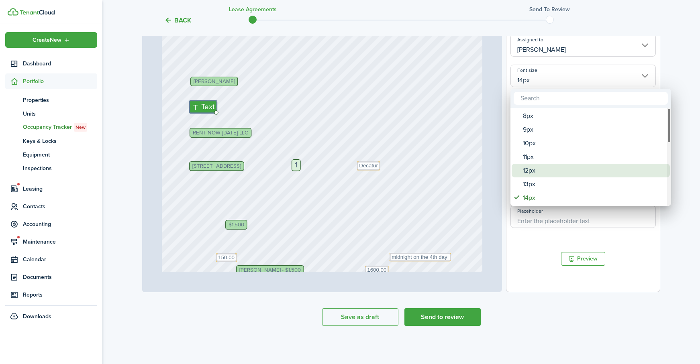
click at [541, 165] on div "12px" at bounding box center [594, 171] width 142 height 14
type input "12px"
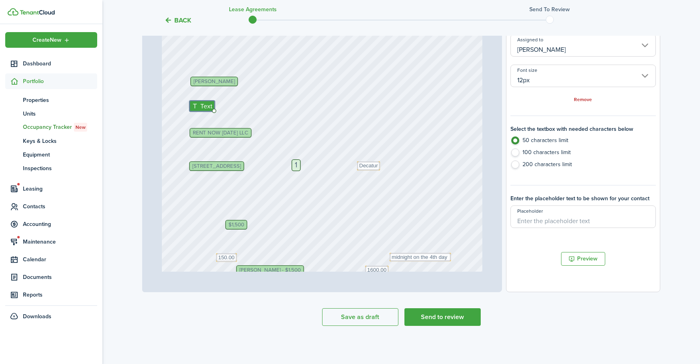
click at [617, 51] on input "[PERSON_NAME]" at bounding box center [582, 45] width 145 height 22
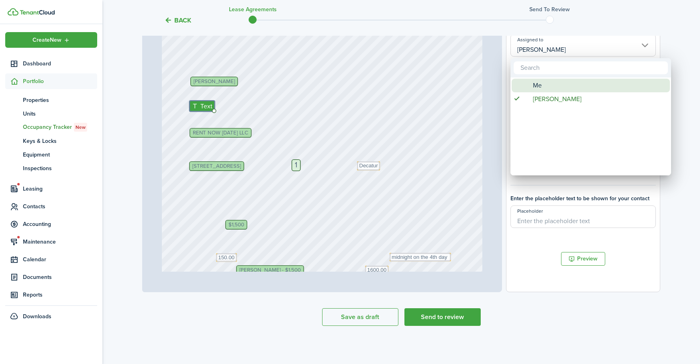
click at [579, 90] on div "Me" at bounding box center [594, 86] width 142 height 14
type input "Me"
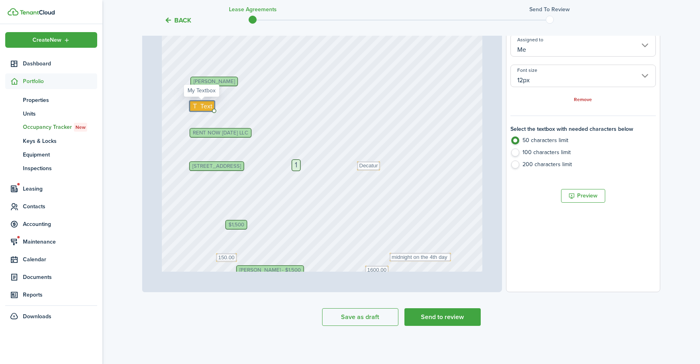
click at [200, 110] on span "Text" at bounding box center [206, 106] width 12 height 10
click at [203, 106] on span "Text" at bounding box center [206, 106] width 12 height 10
type textarea "n/a (no children)"
click at [236, 134] on span "RENT NOW [DATE] LLC" at bounding box center [220, 132] width 55 height 5
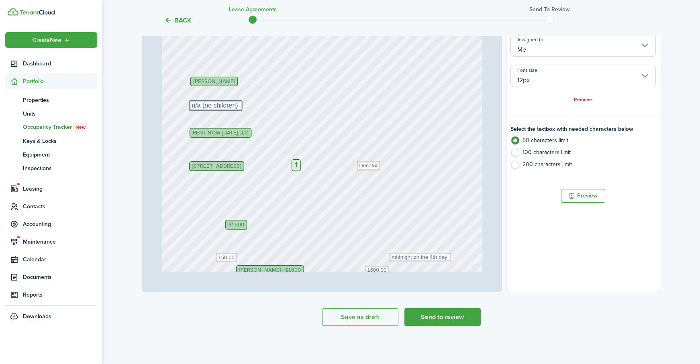
type input "10px"
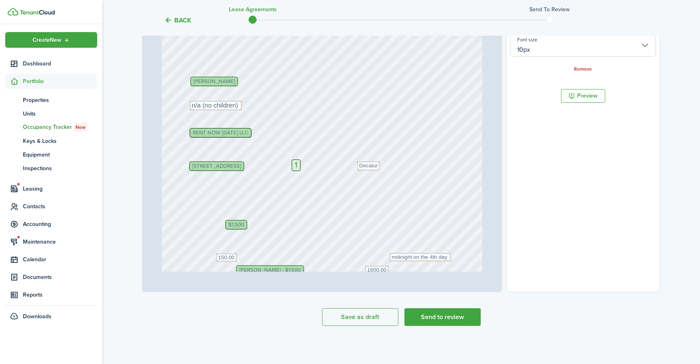
click at [238, 132] on span "RENT NOW [DATE] LLC" at bounding box center [220, 132] width 55 height 5
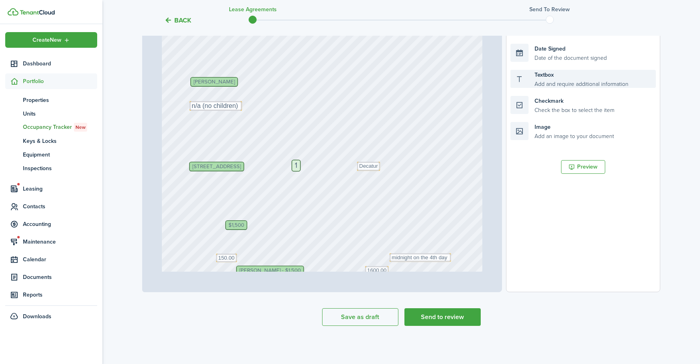
click at [571, 86] on div "Textbox Add and require additional information" at bounding box center [582, 79] width 145 height 18
drag, startPoint x: 467, startPoint y: 110, endPoint x: 250, endPoint y: 142, distance: 219.6
click at [250, 142] on div "Page 1 of 14 50% 75% 100% 150% 200% Fit Text 1600.00 [PERSON_NAME] Text 150.00 …" at bounding box center [401, 125] width 518 height 333
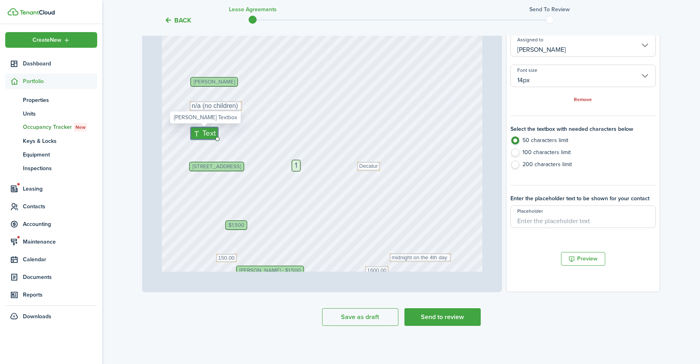
click at [631, 79] on input "14px" at bounding box center [582, 76] width 145 height 22
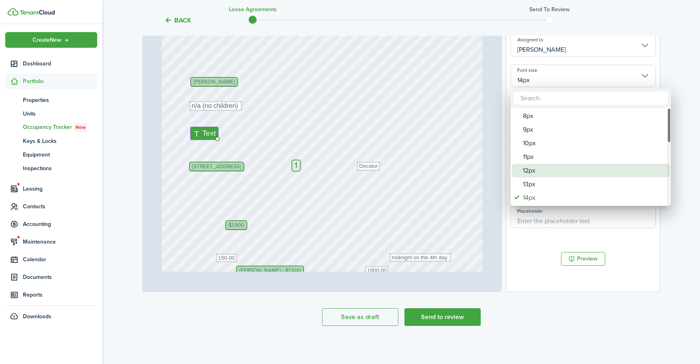
click at [566, 169] on div "12px" at bounding box center [594, 171] width 142 height 14
type input "12px"
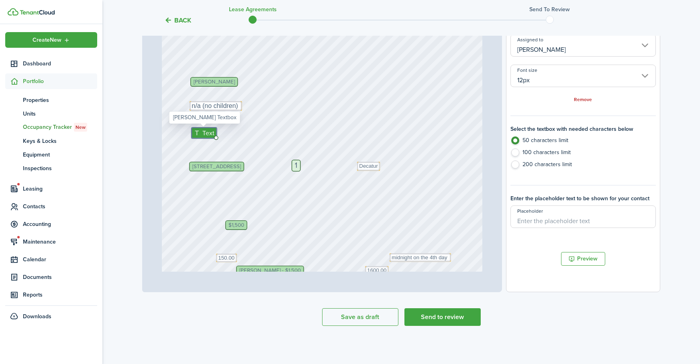
click at [197, 132] on icon at bounding box center [198, 133] width 8 height 6
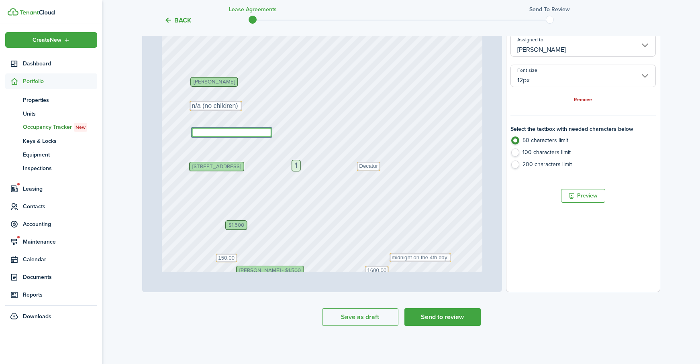
click at [541, 53] on input "[PERSON_NAME]" at bounding box center [582, 45] width 145 height 22
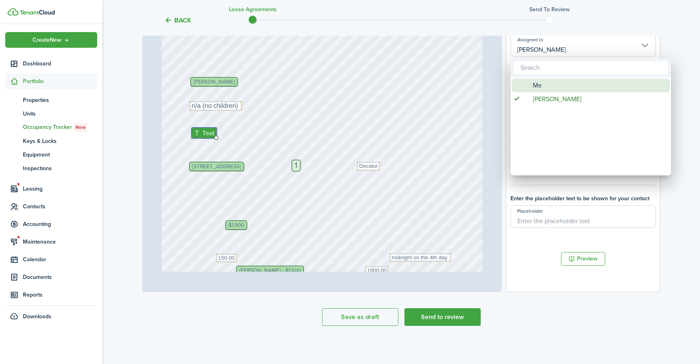
click at [549, 89] on div "Me" at bounding box center [594, 86] width 142 height 14
type input "Me"
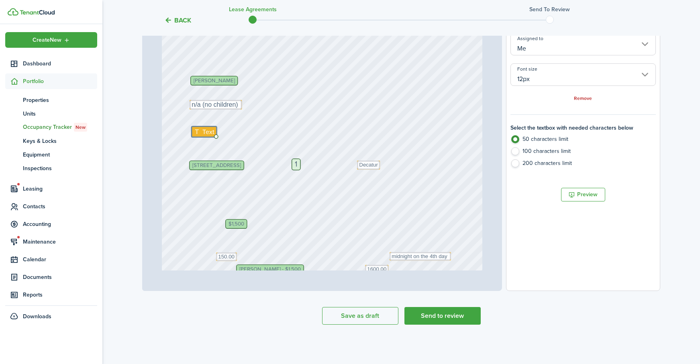
scroll to position [196, 0]
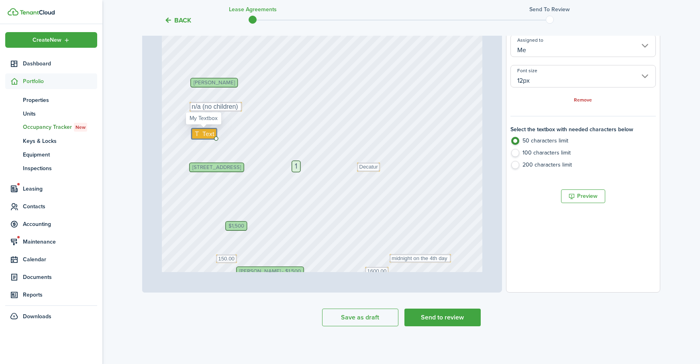
click at [204, 136] on span "Text" at bounding box center [208, 134] width 12 height 10
click at [204, 135] on span "Text" at bounding box center [208, 135] width 12 height 10
click at [208, 132] on span "Text" at bounding box center [208, 134] width 12 height 10
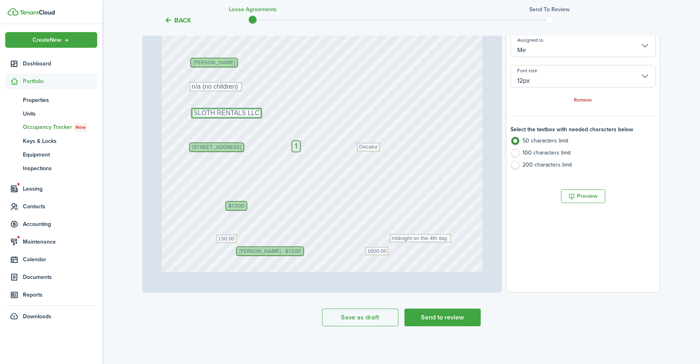
scroll to position [61, 0]
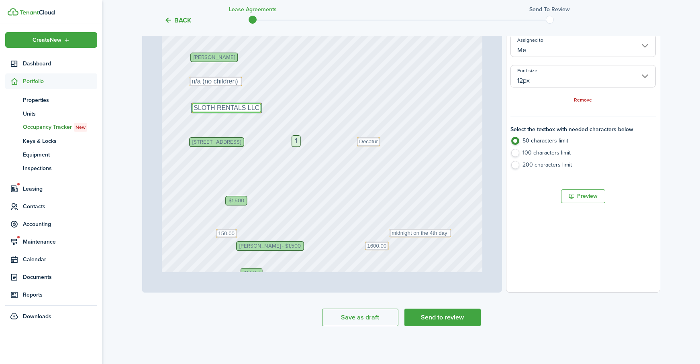
type textarea "SLOTH RENTALS LLC"
click at [371, 139] on textarea "Decatur" at bounding box center [368, 141] width 23 height 9
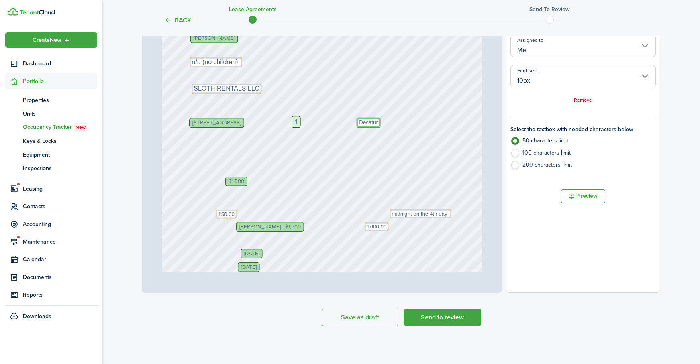
scroll to position [80, 0]
click at [298, 120] on div "1" at bounding box center [295, 122] width 9 height 12
type input "14px"
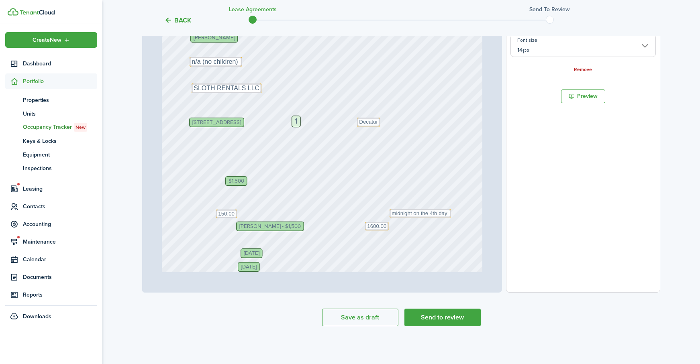
click at [294, 122] on div "1" at bounding box center [295, 122] width 9 height 12
click at [293, 122] on div "1" at bounding box center [295, 122] width 9 height 12
click at [295, 122] on span "1" at bounding box center [296, 122] width 3 height 8
click at [296, 122] on span "1" at bounding box center [296, 122] width 3 height 8
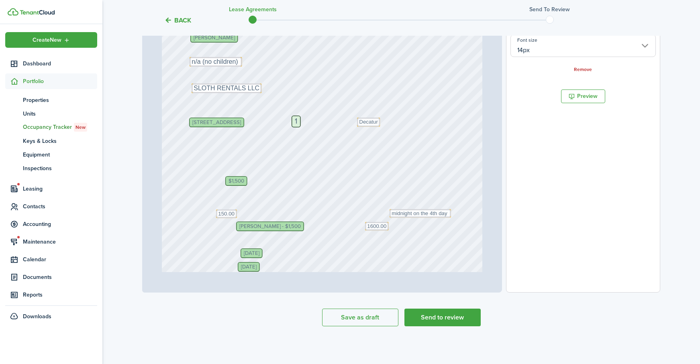
click at [296, 122] on span "1" at bounding box center [296, 122] width 3 height 8
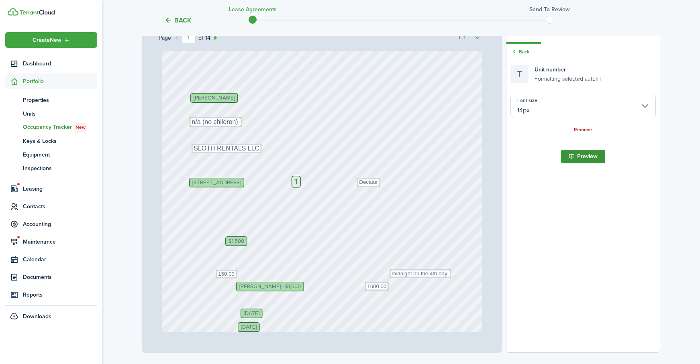
scroll to position [132, 0]
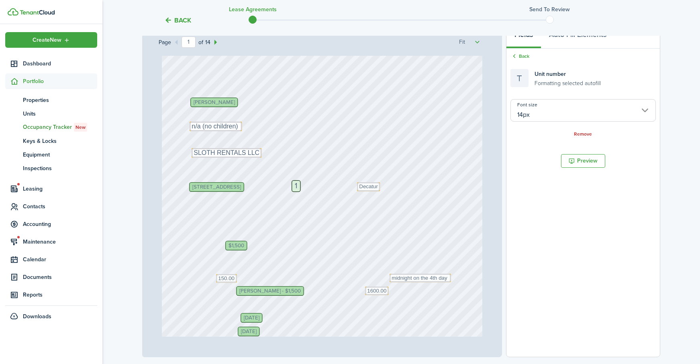
click at [293, 185] on div "1" at bounding box center [295, 186] width 9 height 12
click at [300, 187] on div "1" at bounding box center [295, 186] width 9 height 12
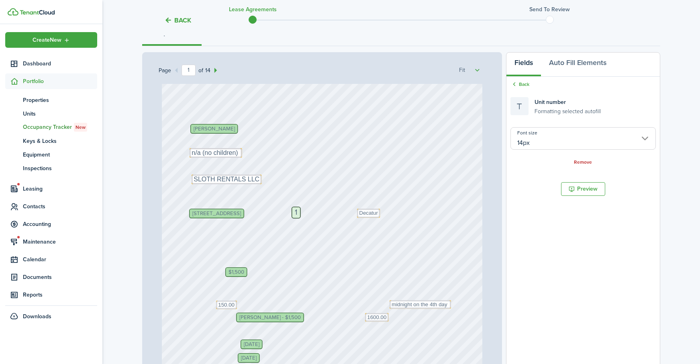
scroll to position [92, 0]
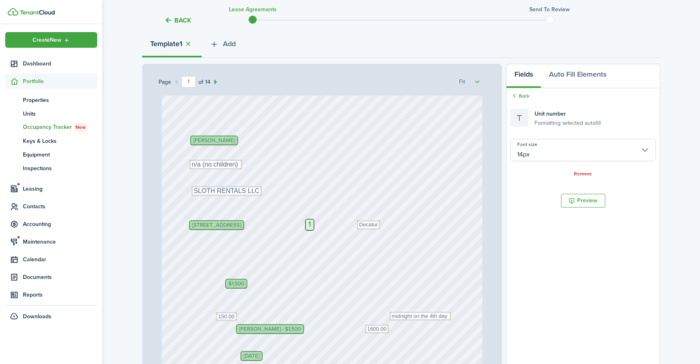
drag, startPoint x: 298, startPoint y: 224, endPoint x: 353, endPoint y: 215, distance: 56.5
click at [579, 72] on button "Auto Fill Elements" at bounding box center [577, 76] width 73 height 24
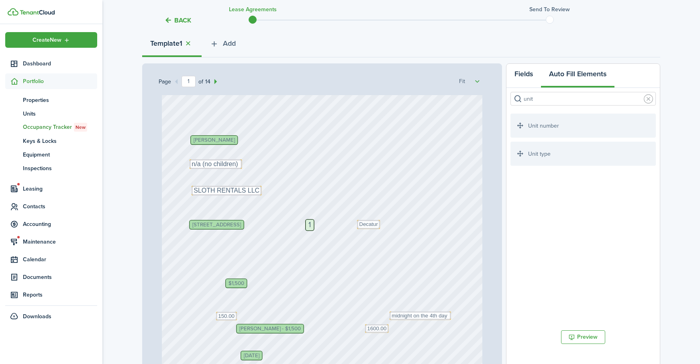
click at [524, 76] on button "Fields" at bounding box center [523, 76] width 35 height 24
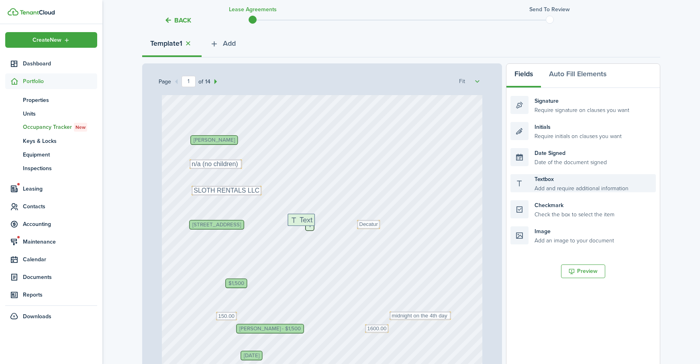
drag, startPoint x: 567, startPoint y: 185, endPoint x: 339, endPoint y: 222, distance: 230.2
click at [343, 223] on div "Page 1 of 14 50% 75% 100% 150% 200% Fit Text 1600.00 [PERSON_NAME] Text 150.00 …" at bounding box center [401, 229] width 518 height 333
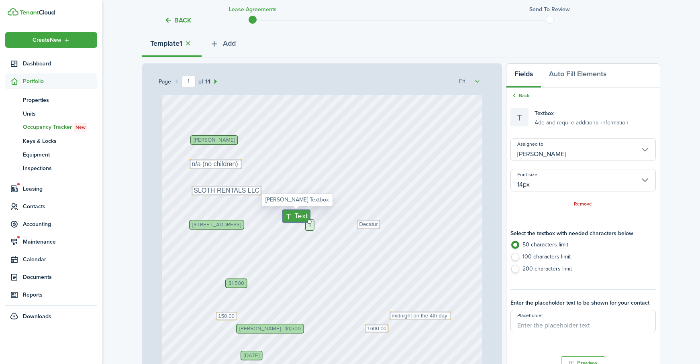
click at [301, 214] on span "Text" at bounding box center [300, 215] width 13 height 11
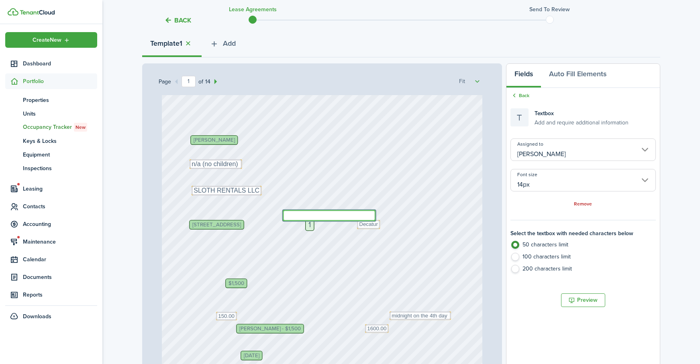
click at [538, 177] on input "14px" at bounding box center [582, 180] width 145 height 22
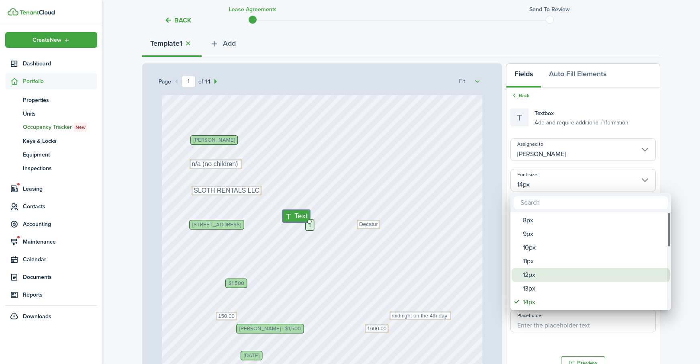
click at [536, 273] on div "12px" at bounding box center [594, 275] width 142 height 14
type input "12px"
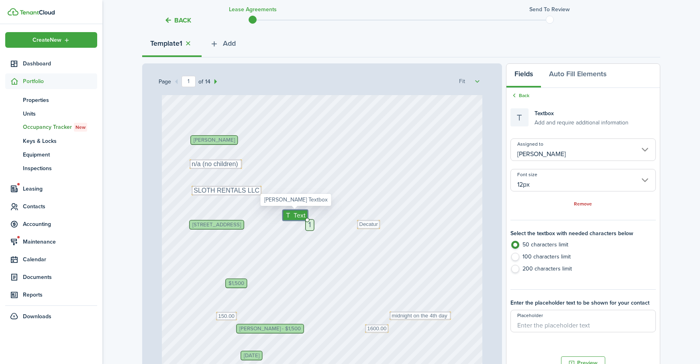
click at [286, 215] on icon at bounding box center [289, 215] width 8 height 6
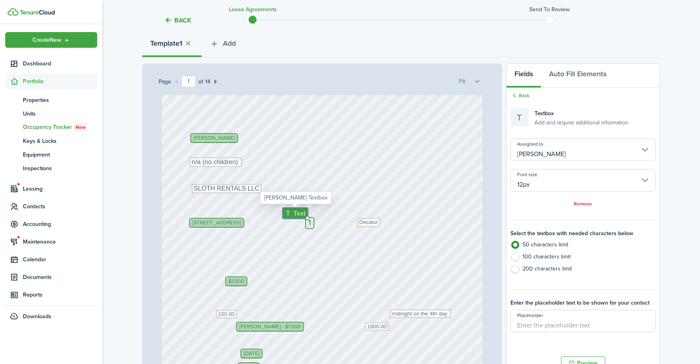
click at [292, 216] on icon at bounding box center [289, 213] width 8 height 6
click at [292, 216] on icon at bounding box center [289, 215] width 8 height 6
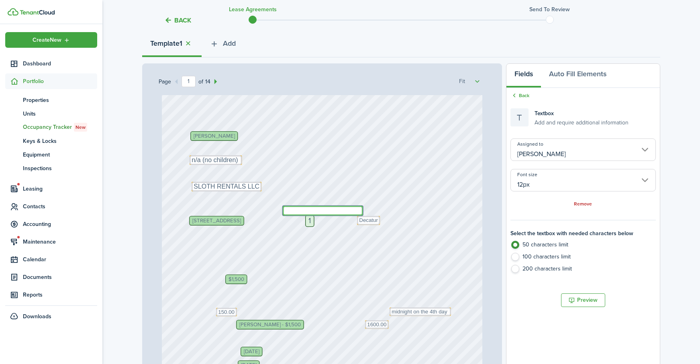
scroll to position [87, 0]
click at [542, 185] on input "12px" at bounding box center [582, 180] width 145 height 22
type textarea "Apt"
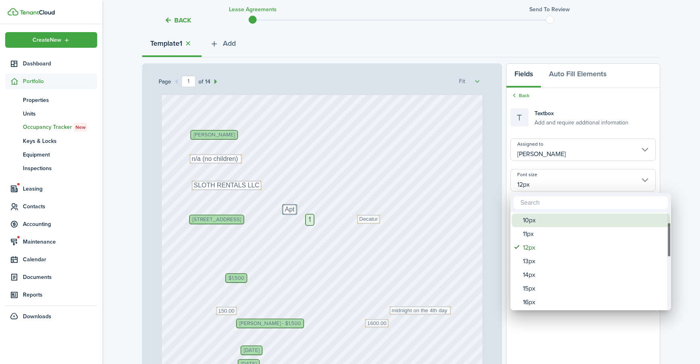
click at [536, 227] on div "10px" at bounding box center [594, 221] width 142 height 14
click at [540, 221] on div "10px" at bounding box center [594, 221] width 142 height 14
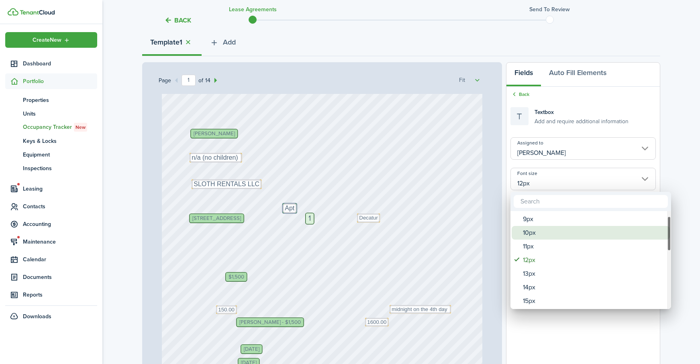
click at [553, 228] on div "10px" at bounding box center [594, 233] width 142 height 14
type input "10px"
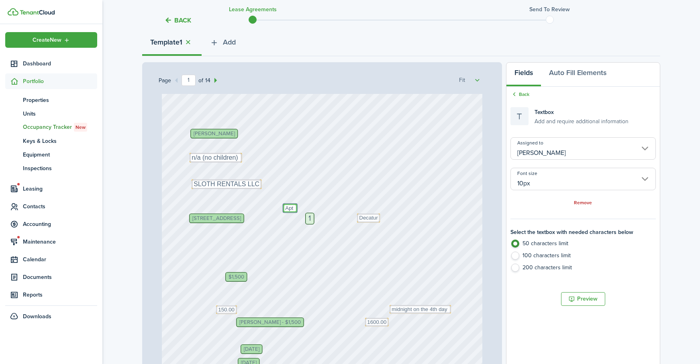
click at [296, 208] on textarea "Apt" at bounding box center [290, 208] width 14 height 8
click at [296, 205] on textarea "Apt" at bounding box center [290, 208] width 14 height 8
type textarea "Apt#"
click at [311, 206] on div "Text 1600.00 [PERSON_NAME] Text 150.00 Text Decatur [DATE] [DATE] [PERSON_NAME]…" at bounding box center [322, 218] width 321 height 423
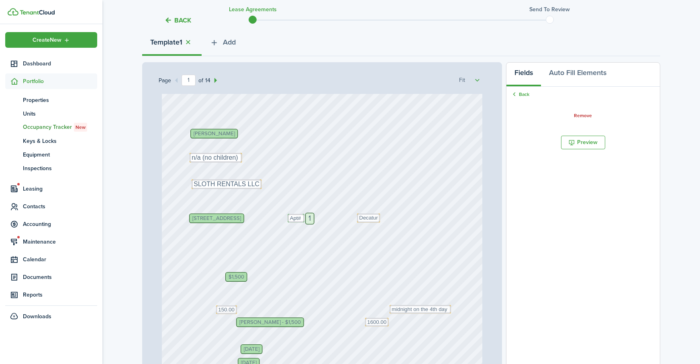
drag, startPoint x: 291, startPoint y: 208, endPoint x: 296, endPoint y: 218, distance: 11.0
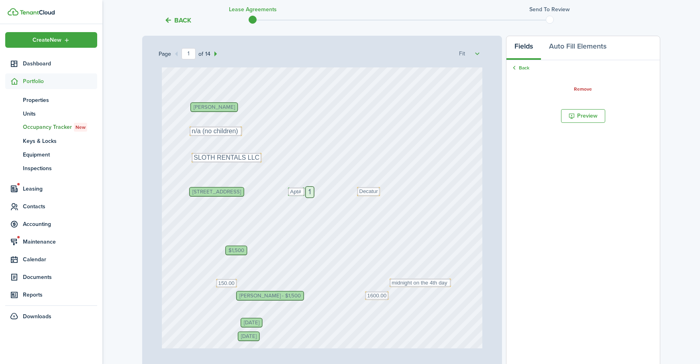
scroll to position [124, 0]
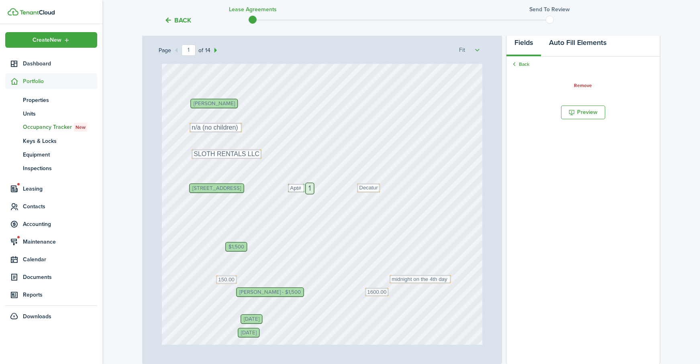
click at [573, 43] on button "Auto Fill Elements" at bounding box center [577, 45] width 73 height 24
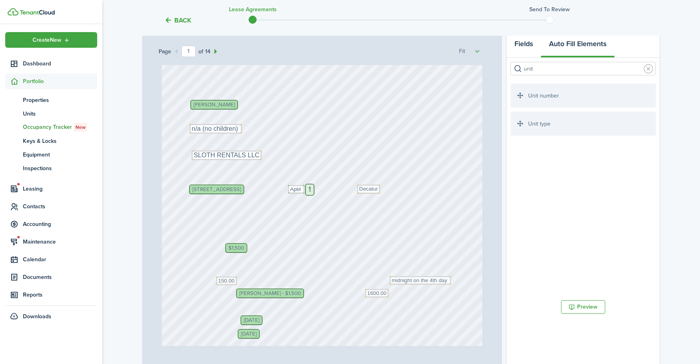
click at [524, 44] on button "Fields" at bounding box center [523, 46] width 35 height 24
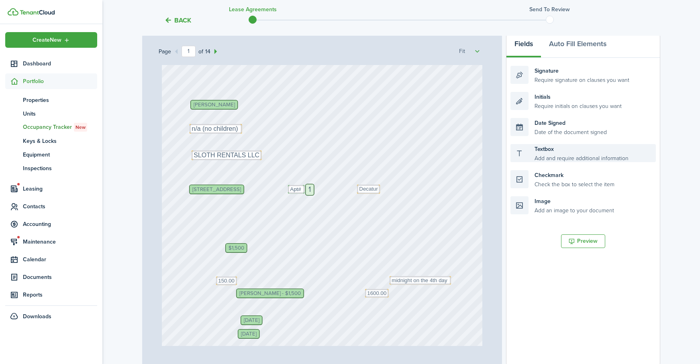
click at [573, 156] on div "Textbox Add and require additional information" at bounding box center [582, 153] width 145 height 18
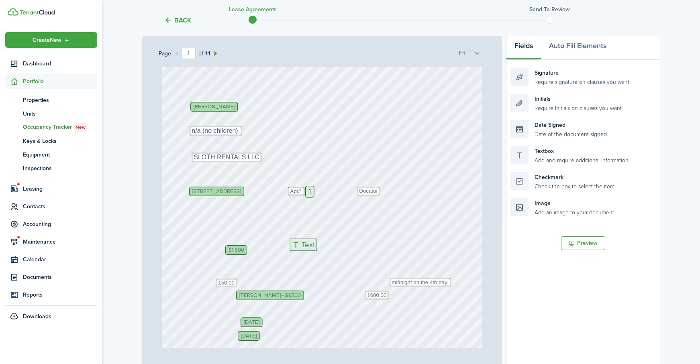
drag, startPoint x: 565, startPoint y: 157, endPoint x: 345, endPoint y: 248, distance: 237.8
click at [344, 250] on div "Page 1 of 14 50% 75% 100% 150% 200% Fit Text 1600.00 [PERSON_NAME] Text 150.00 …" at bounding box center [401, 201] width 518 height 333
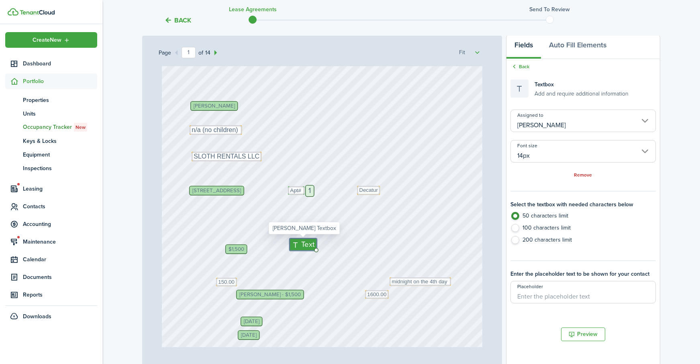
click at [587, 157] on input "14px" at bounding box center [582, 151] width 145 height 22
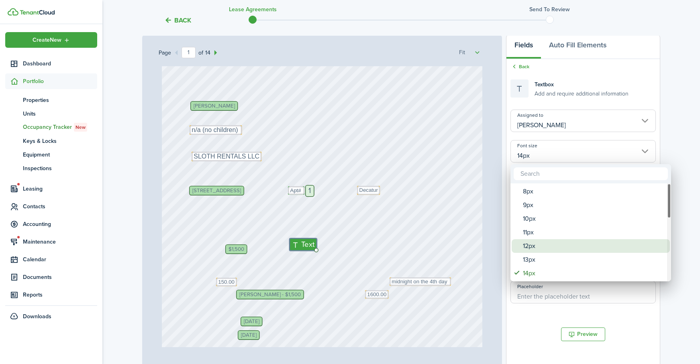
click at [548, 242] on div "12px" at bounding box center [594, 246] width 142 height 14
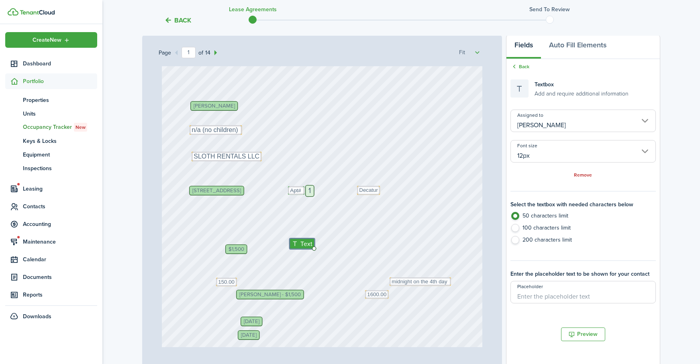
scroll to position [122, 0]
click at [583, 149] on input "12px" at bounding box center [582, 150] width 145 height 22
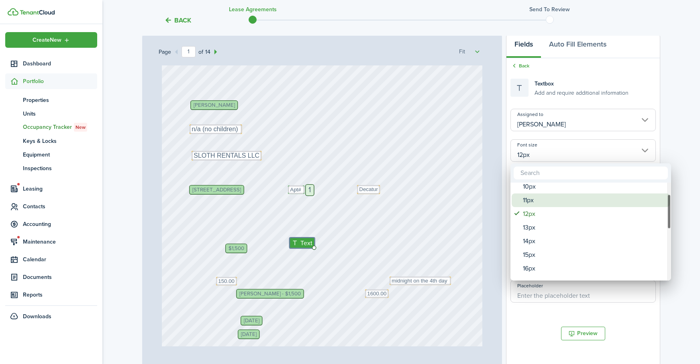
click at [546, 198] on div "11px" at bounding box center [594, 201] width 142 height 14
click at [548, 200] on div "11px" at bounding box center [594, 205] width 142 height 14
type input "11px"
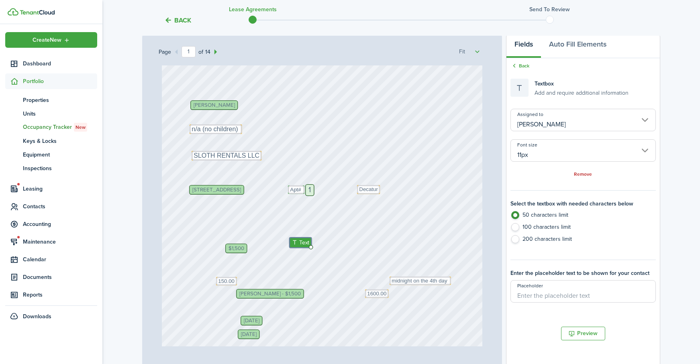
scroll to position [122, 0]
click at [301, 242] on span "Text" at bounding box center [304, 241] width 10 height 9
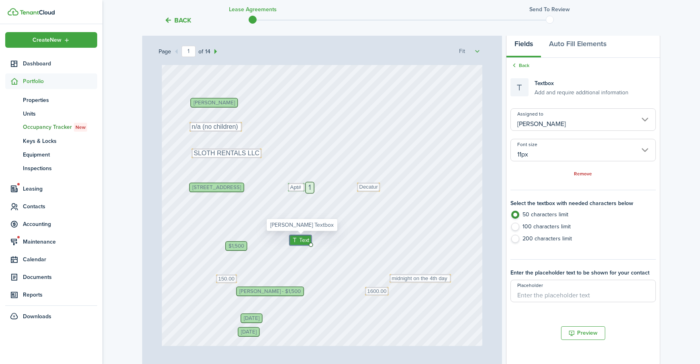
scroll to position [88, 0]
click at [517, 238] on label "200 characters limit" at bounding box center [582, 241] width 145 height 12
radio input "false"
radio input "true"
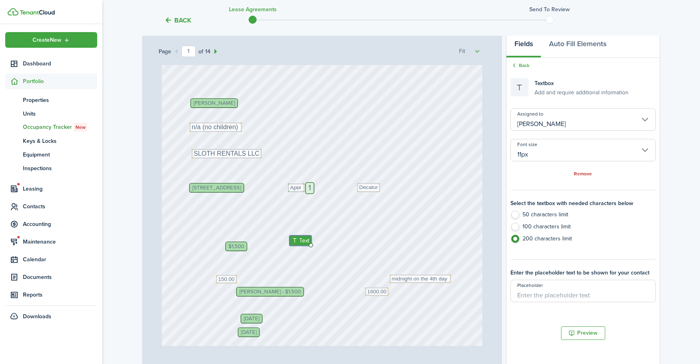
click at [571, 120] on input "[PERSON_NAME]" at bounding box center [582, 119] width 145 height 22
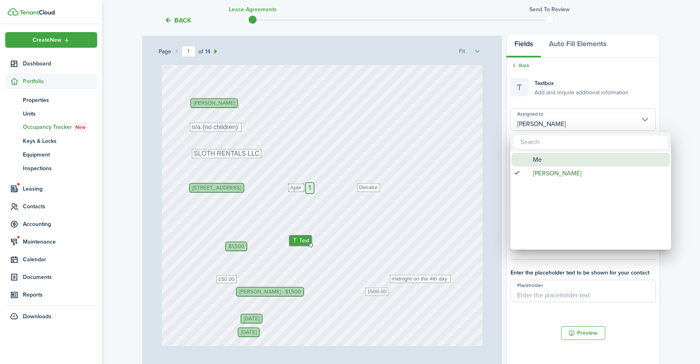
click at [560, 156] on div "Me" at bounding box center [594, 160] width 142 height 14
type input "Me"
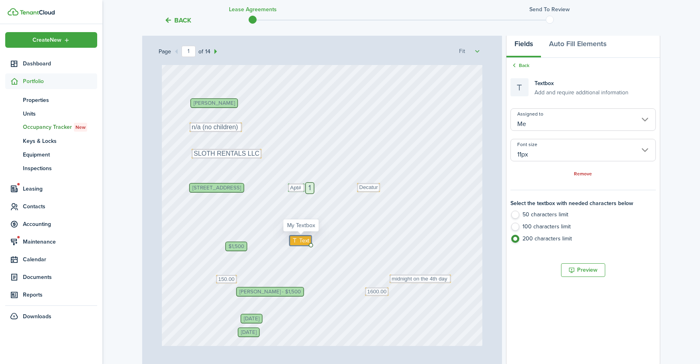
click at [304, 238] on span "Text" at bounding box center [304, 240] width 10 height 9
click at [291, 239] on textarea "3 day pay letter $100" at bounding box center [318, 244] width 59 height 16
click at [292, 241] on textarea "3-day pay letter $100" at bounding box center [318, 244] width 59 height 16
click at [347, 247] on textarea "addt'l fees 3-day pay letter $100" at bounding box center [318, 248] width 59 height 24
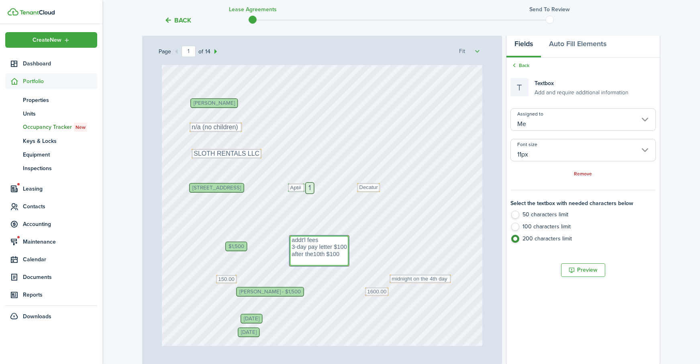
click at [343, 251] on textarea "addt'l fees 3-day pay letter $100 after the10th $100" at bounding box center [318, 251] width 59 height 31
click at [315, 255] on textarea "addt'l fees 3-day pay letter $100 after the10th $100" at bounding box center [318, 251] width 59 height 31
click at [342, 253] on textarea "addt'l fees 3-day pay letter $100 after 10th $100" at bounding box center [318, 251] width 59 height 31
type textarea "addt'l fees 3-day pay letter $100 after 10th $100 Stop foreclosure action: actu…"
click at [418, 234] on div "Text 1600.00 [PERSON_NAME] Text 150.00 Text Decatur [DATE] [DATE] [PERSON_NAME]…" at bounding box center [322, 187] width 321 height 423
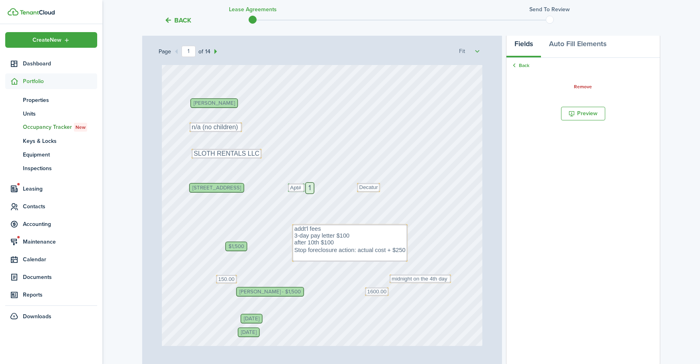
drag, startPoint x: 386, startPoint y: 247, endPoint x: 479, endPoint y: 184, distance: 111.4
click at [392, 235] on div "Text 1600.00 [PERSON_NAME] Text 150.00 Text Decatur [DATE] [DATE] [PERSON_NAME]…" at bounding box center [322, 205] width 327 height 281
click at [381, 232] on textarea "addt'l fees 3-day pay letter $100 after 10th $100 Stop foreclosure action: actu…" at bounding box center [361, 240] width 115 height 37
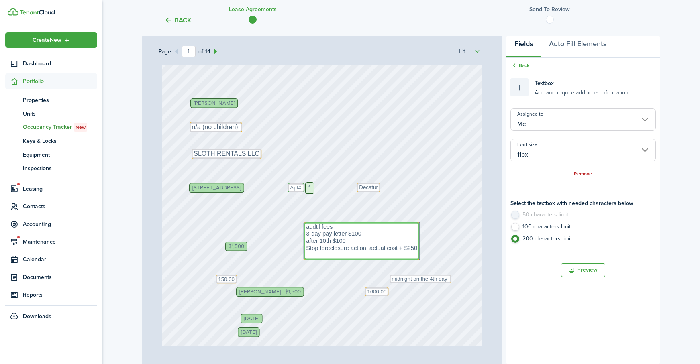
click at [577, 151] on input "11px" at bounding box center [582, 150] width 145 height 22
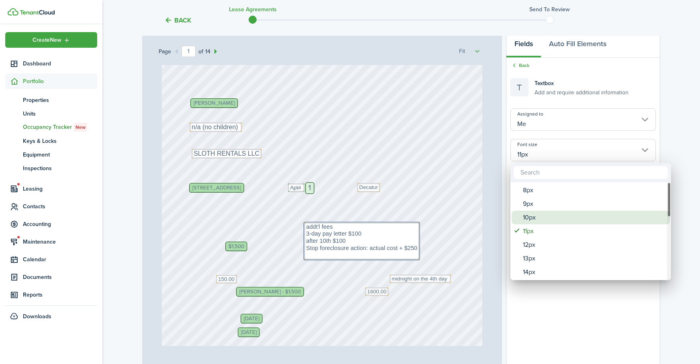
click at [549, 218] on div "10px" at bounding box center [594, 218] width 142 height 14
type input "10px"
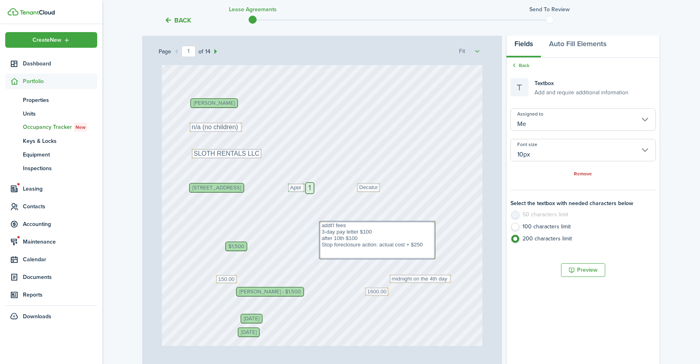
drag, startPoint x: 401, startPoint y: 233, endPoint x: 416, endPoint y: 232, distance: 15.7
click at [376, 251] on textarea "addt'l fees 3-day pay letter $100 after 10th $100 Stop foreclosure action: actu…" at bounding box center [377, 240] width 115 height 37
type textarea "addt'l fees 3-day pay letter $100 after 10th $100 Stop foreclosure action: actu…"
drag, startPoint x: 383, startPoint y: 234, endPoint x: 366, endPoint y: 240, distance: 17.7
click at [489, 228] on div "Page 1 of 14 50% 75% 100% 150% 200% Fit Text 1600.00 [PERSON_NAME] Text 150.00 …" at bounding box center [322, 199] width 360 height 333
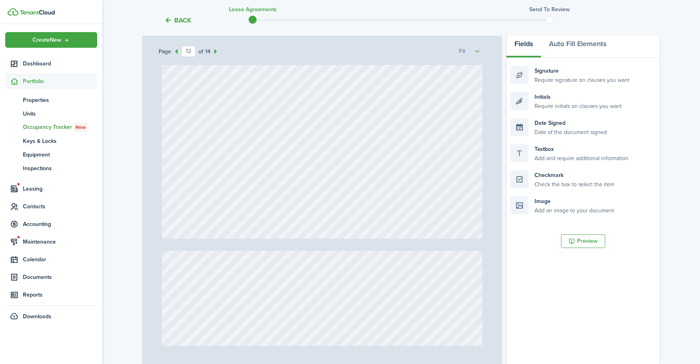
scroll to position [197, 0]
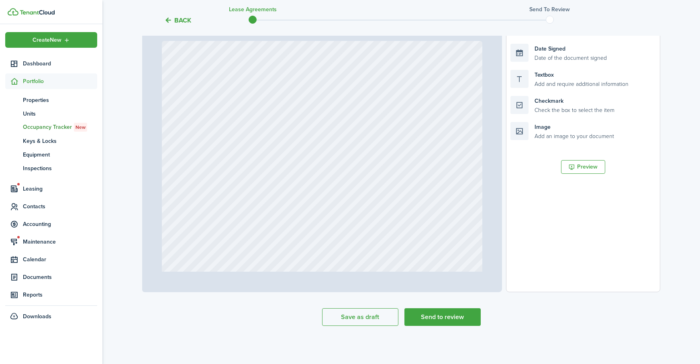
type input "13"
click at [224, 196] on span "Text" at bounding box center [229, 196] width 10 height 8
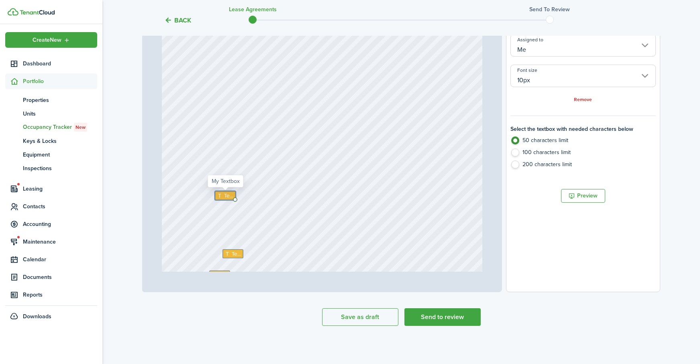
click at [224, 197] on span "Text" at bounding box center [229, 196] width 10 height 8
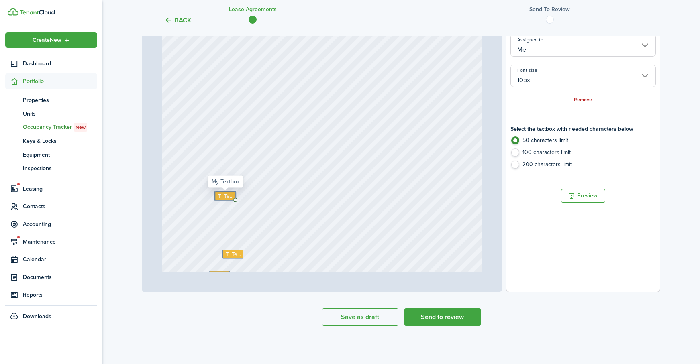
click at [224, 197] on span "Text" at bounding box center [229, 196] width 10 height 8
type textarea "S"
type textarea "zelle or RENT NOW [DATE] LLC"
drag, startPoint x: 322, startPoint y: 195, endPoint x: 287, endPoint y: 202, distance: 36.4
click at [320, 195] on div "Text Text zelle or RENT NOW [DATE] LLC Text" at bounding box center [322, 119] width 321 height 423
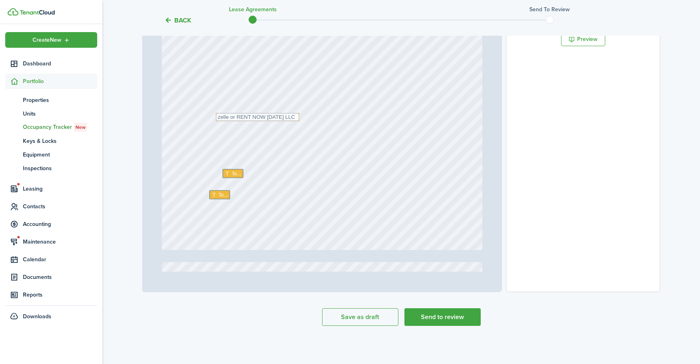
scroll to position [5388, 0]
click at [238, 169] on span "Text" at bounding box center [237, 168] width 10 height 8
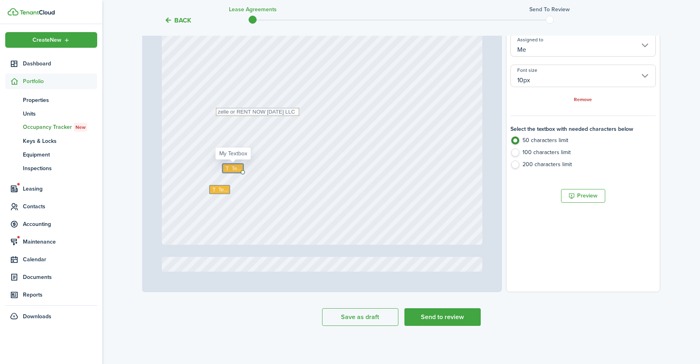
click at [234, 168] on span "Text" at bounding box center [237, 168] width 10 height 8
type textarea "[PHONE_NUMBER]"
click at [220, 192] on span "Text" at bounding box center [223, 189] width 10 height 8
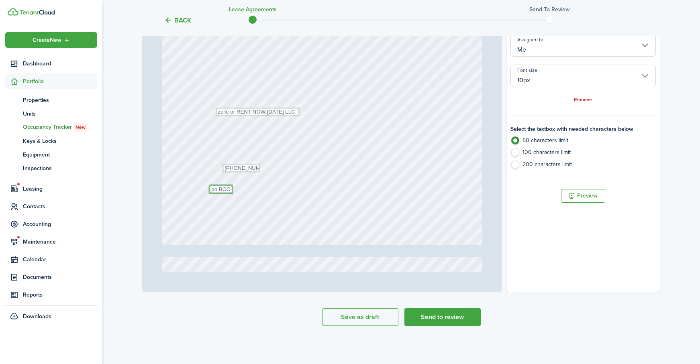
scroll to position [0, 0]
type textarea "p"
type textarea "Po BOX [GEOGRAPHIC_DATA]"
drag, startPoint x: 212, startPoint y: 190, endPoint x: 217, endPoint y: 196, distance: 7.1
click at [214, 192] on textarea "Po BOX [GEOGRAPHIC_DATA]" at bounding box center [253, 191] width 84 height 8
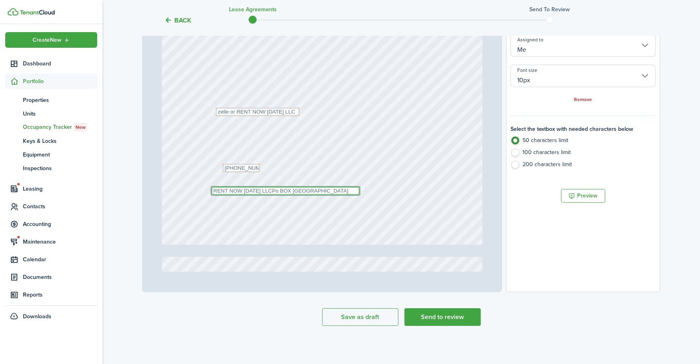
type textarea "RENT NOW [DATE] LLC [GEOGRAPHIC_DATA]"
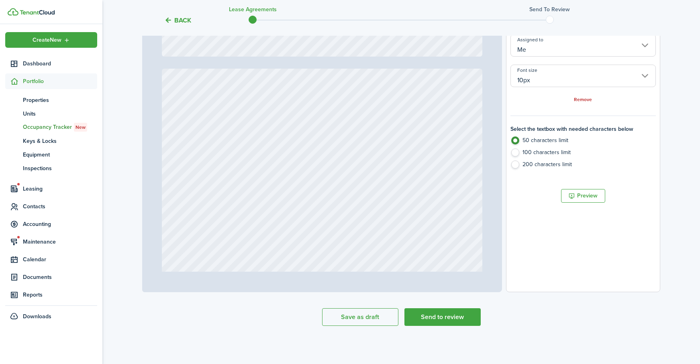
type input "14"
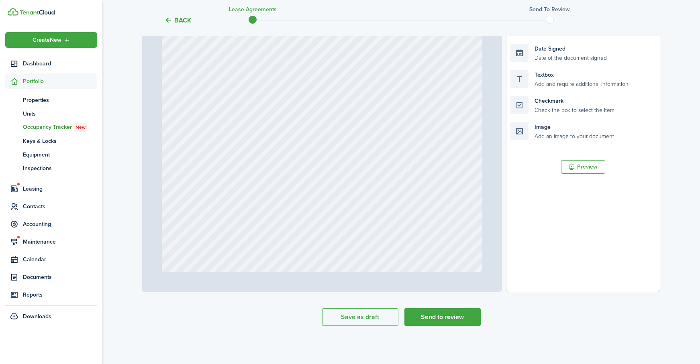
scroll to position [5799, 0]
type textarea "RENT NOW [DATE] LLC [GEOGRAPHIC_DATA]"
click at [438, 316] on button "Send to review" at bounding box center [442, 317] width 76 height 18
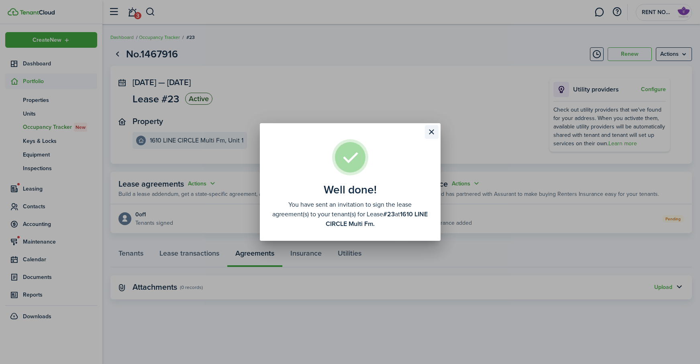
click at [434, 133] on button "Close modal" at bounding box center [432, 132] width 14 height 14
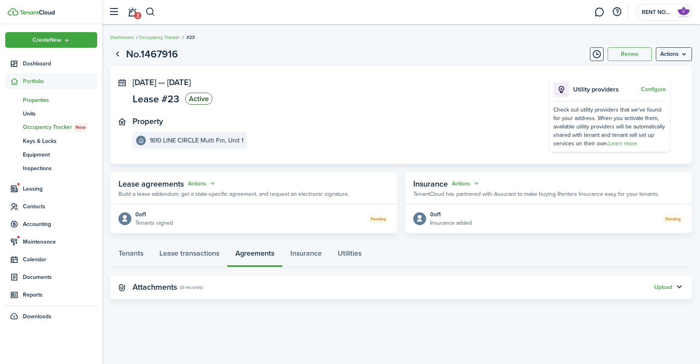
click at [46, 102] on span "Properties" at bounding box center [60, 100] width 74 height 8
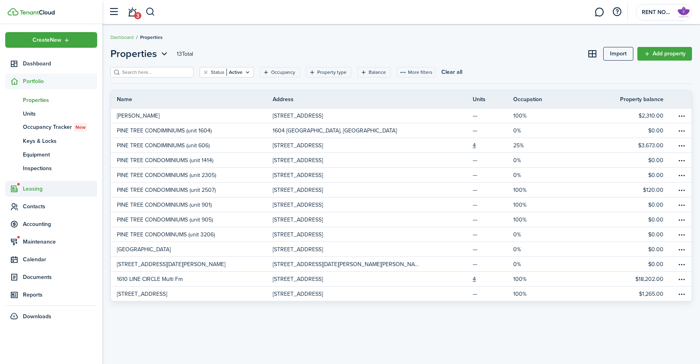
click at [27, 186] on span "Leasing" at bounding box center [60, 189] width 74 height 8
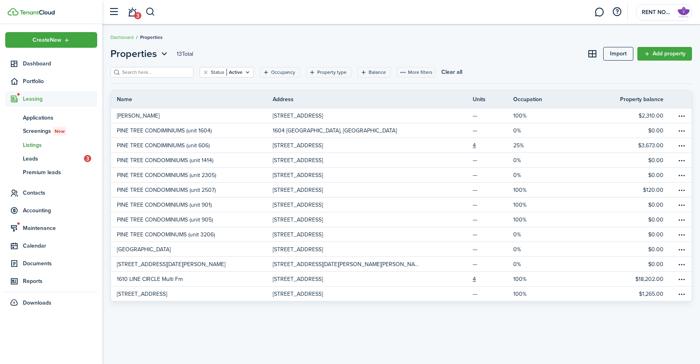
click at [44, 145] on span "Listings" at bounding box center [60, 145] width 74 height 8
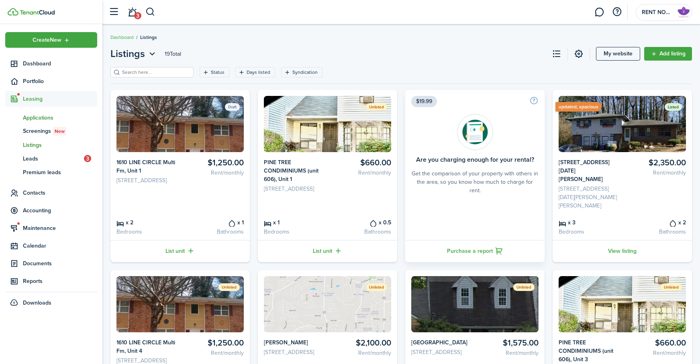
click at [41, 119] on span "Applications" at bounding box center [60, 118] width 74 height 8
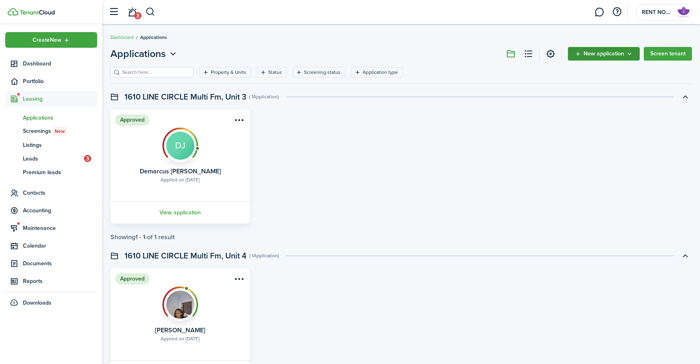
click at [623, 52] on span "New application" at bounding box center [603, 54] width 41 height 6
click at [607, 86] on button "Invite to apply" at bounding box center [605, 86] width 70 height 14
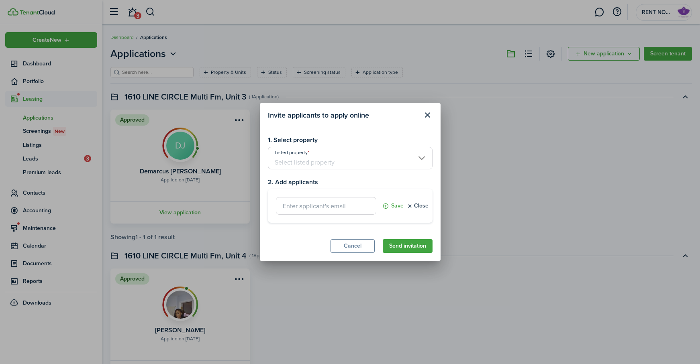
click at [400, 162] on input "Listed property" at bounding box center [350, 158] width 165 height 22
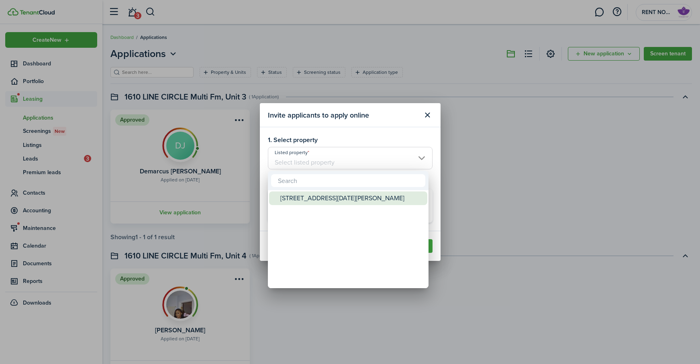
click at [376, 198] on div "[STREET_ADDRESS][DATE][PERSON_NAME]" at bounding box center [351, 199] width 142 height 14
type input "[STREET_ADDRESS][DATE][PERSON_NAME]"
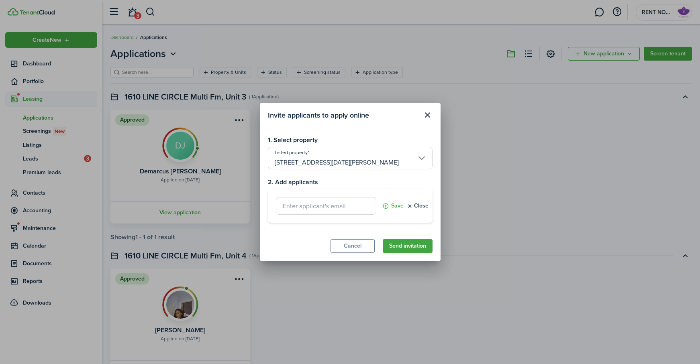
click at [347, 208] on input "text" at bounding box center [326, 206] width 100 height 18
click at [391, 206] on button "Save" at bounding box center [392, 206] width 21 height 18
click at [367, 207] on input "[EMAIL_ADDRESS][DOMAIN_NAME]," at bounding box center [326, 206] width 100 height 18
type input "[EMAIL_ADDRESS][DOMAIN_NAME]"
click at [388, 207] on button "Save" at bounding box center [392, 206] width 21 height 18
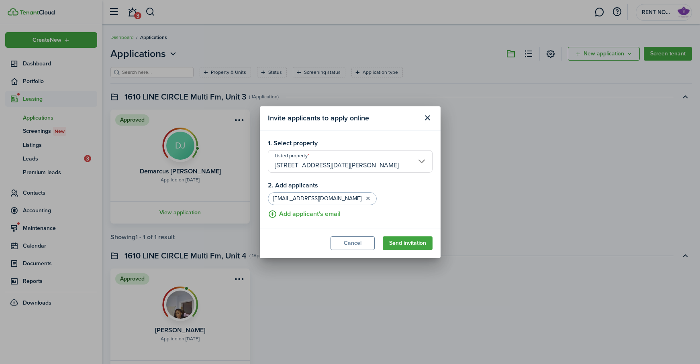
click at [426, 165] on input "[STREET_ADDRESS][DATE][PERSON_NAME]" at bounding box center [350, 161] width 165 height 22
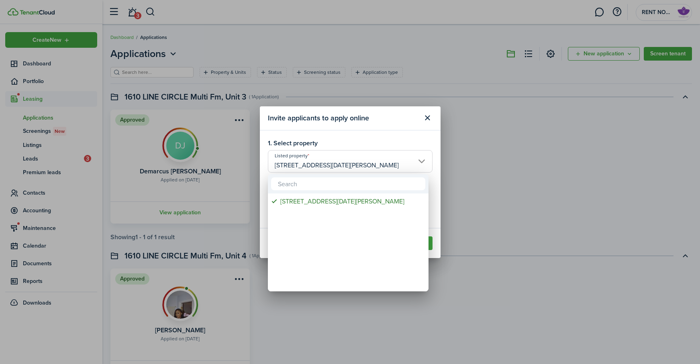
click at [409, 145] on div at bounding box center [350, 182] width 828 height 493
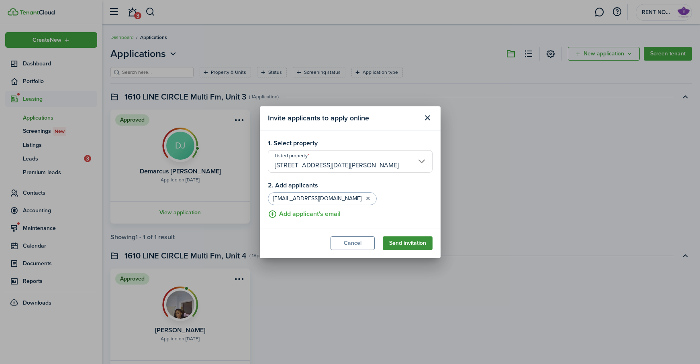
click at [422, 244] on button "Send invitation" at bounding box center [408, 243] width 50 height 14
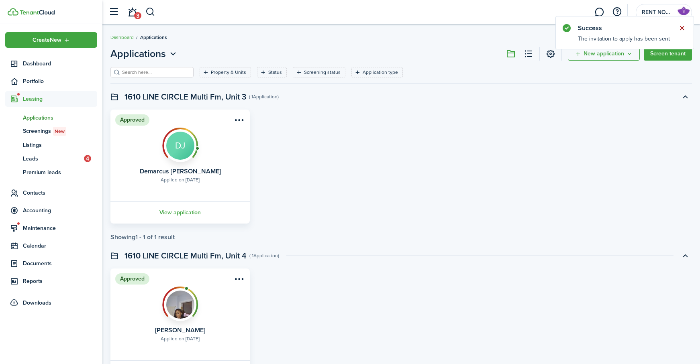
click at [681, 28] on button "Close notify" at bounding box center [681, 27] width 11 height 11
click at [36, 148] on span "Listings" at bounding box center [60, 145] width 74 height 8
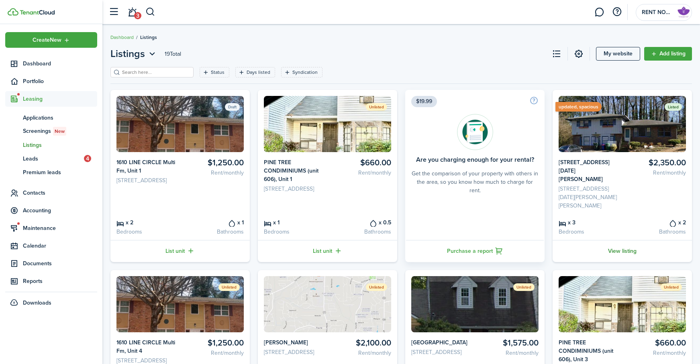
click at [633, 256] on link "View listing" at bounding box center [621, 251] width 139 height 22
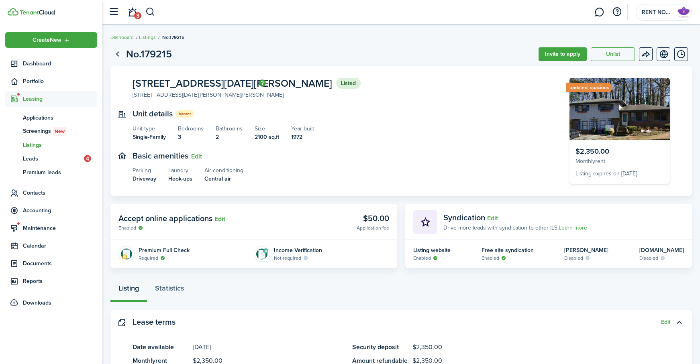
scroll to position [0, 0]
click at [220, 218] on button "Edit" at bounding box center [219, 218] width 11 height 7
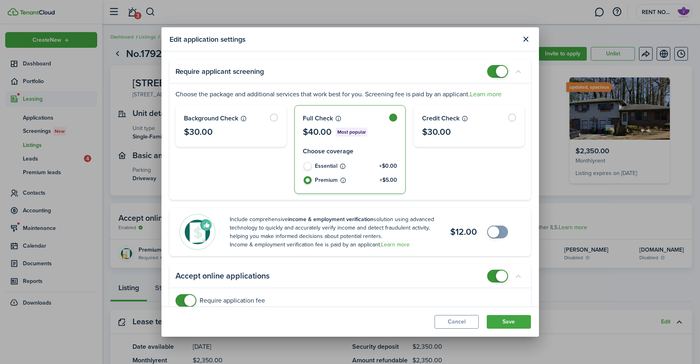
scroll to position [45, 0]
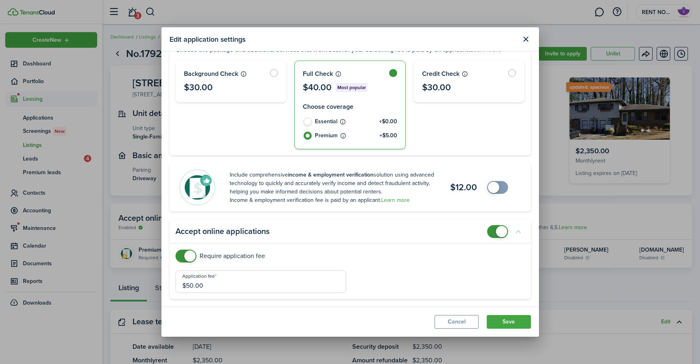
click at [190, 287] on input "$50.00" at bounding box center [260, 282] width 171 height 22
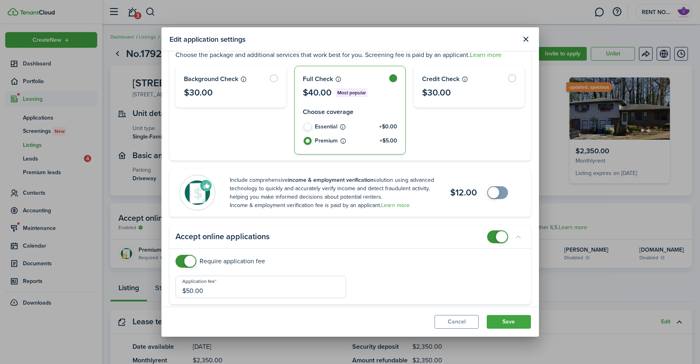
click at [192, 287] on input "$50.00" at bounding box center [260, 287] width 171 height 22
click at [363, 278] on div "Application fee $75.00" at bounding box center [349, 286] width 357 height 22
drag, startPoint x: 191, startPoint y: 291, endPoint x: 195, endPoint y: 298, distance: 8.1
click at [192, 291] on input "$75.00" at bounding box center [260, 286] width 171 height 22
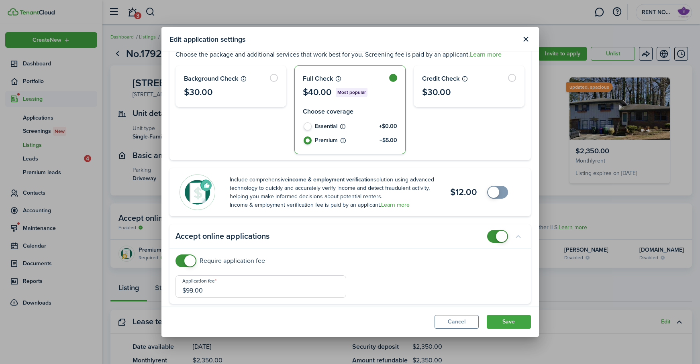
type input "$99.00"
click at [498, 192] on span at bounding box center [497, 192] width 8 height 13
click at [498, 193] on span at bounding box center [501, 192] width 11 height 11
checkbox input "true"
click at [498, 193] on span at bounding box center [493, 192] width 11 height 11
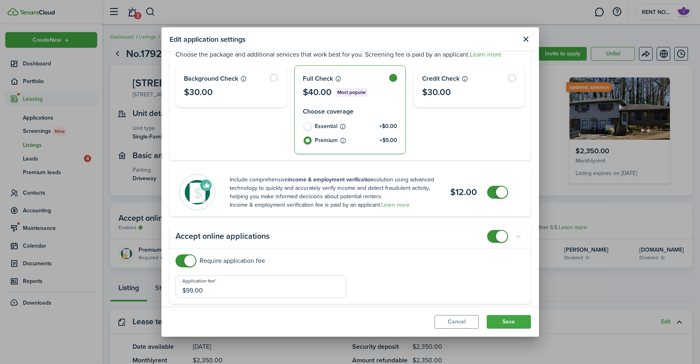
click at [192, 291] on input "$99.00" at bounding box center [260, 286] width 171 height 22
type input "$100.00"
click at [396, 280] on div "Application fee $100.00" at bounding box center [349, 286] width 357 height 22
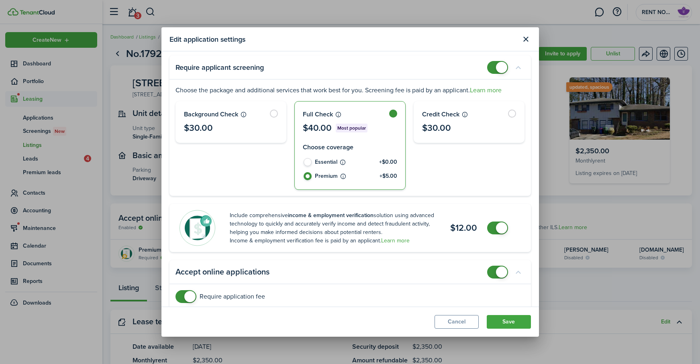
scroll to position [0, 0]
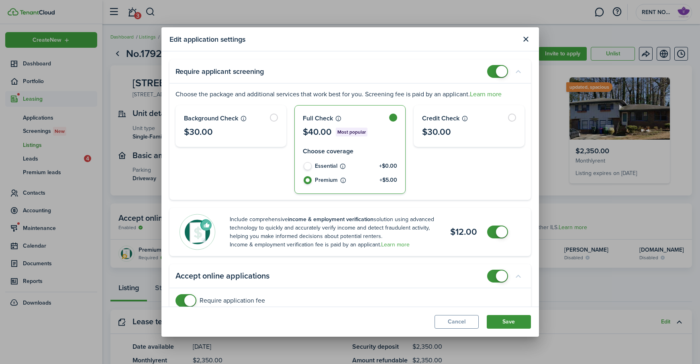
click at [499, 323] on button "Save" at bounding box center [509, 322] width 44 height 14
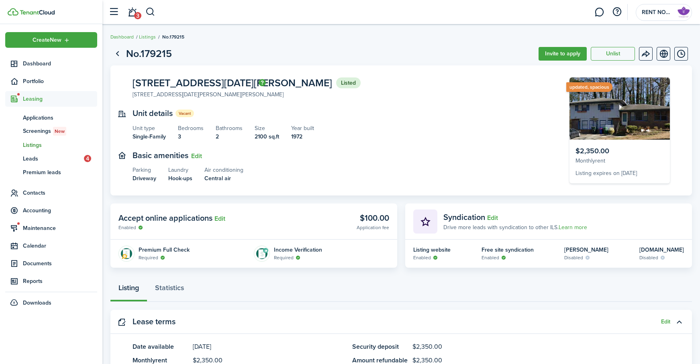
scroll to position [28, 0]
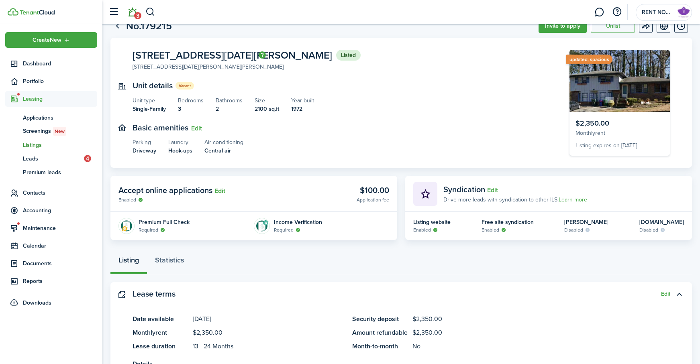
click at [134, 17] on link "3" at bounding box center [131, 12] width 15 height 20
